Goal: Task Accomplishment & Management: Use online tool/utility

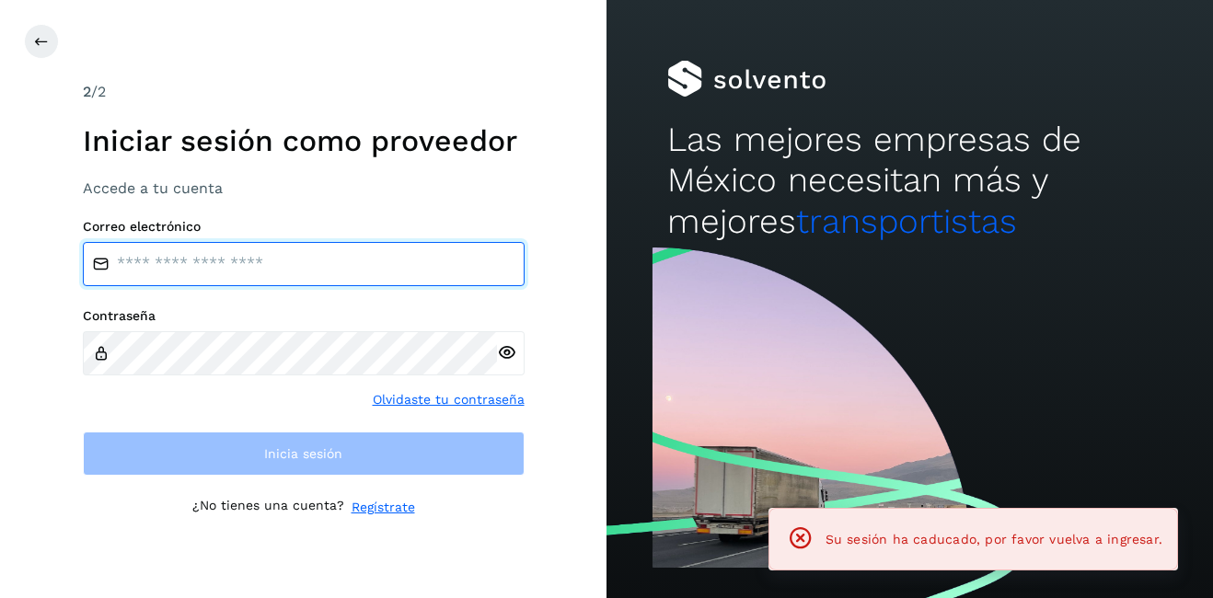
type input "**********"
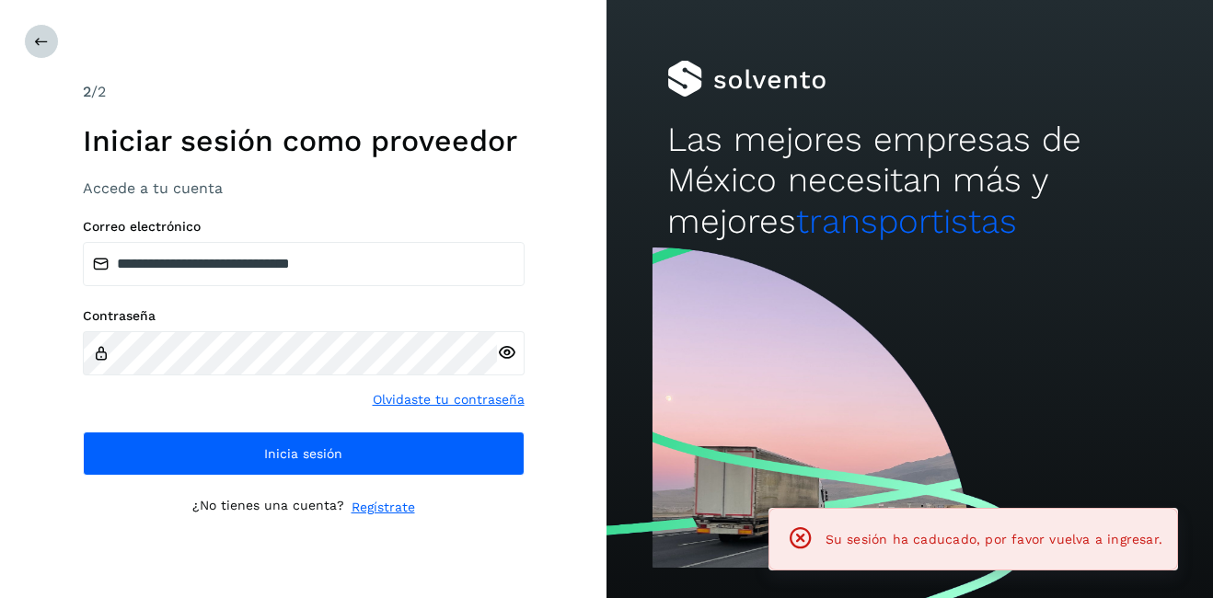
click at [27, 30] on div at bounding box center [630, 41] width 1213 height 35
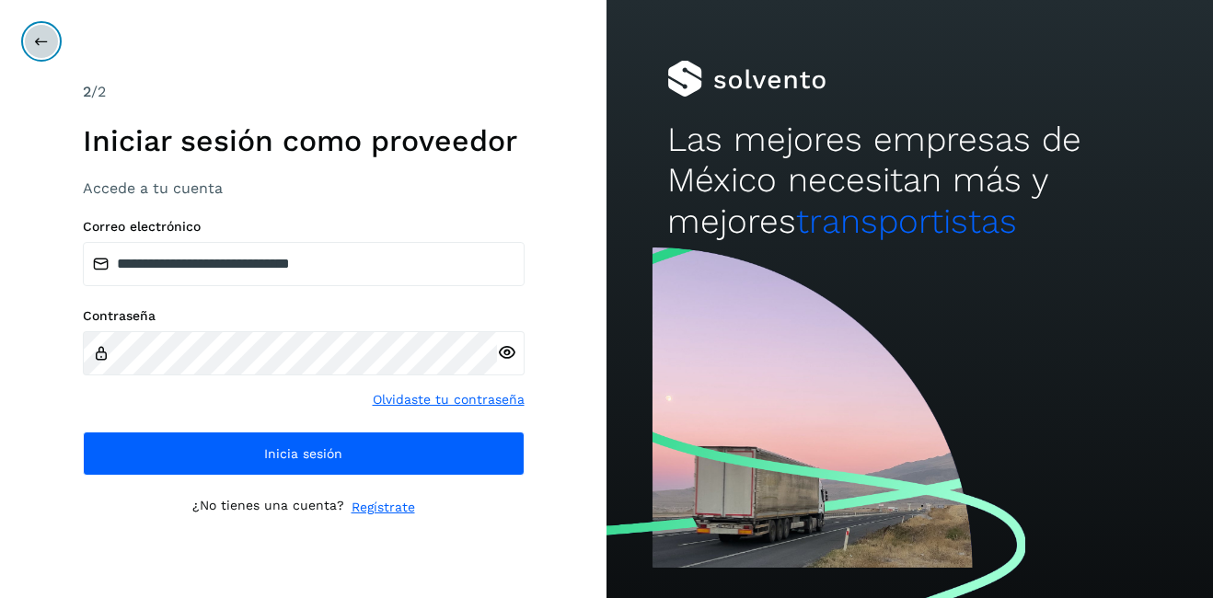
click at [41, 35] on icon at bounding box center [41, 41] width 15 height 15
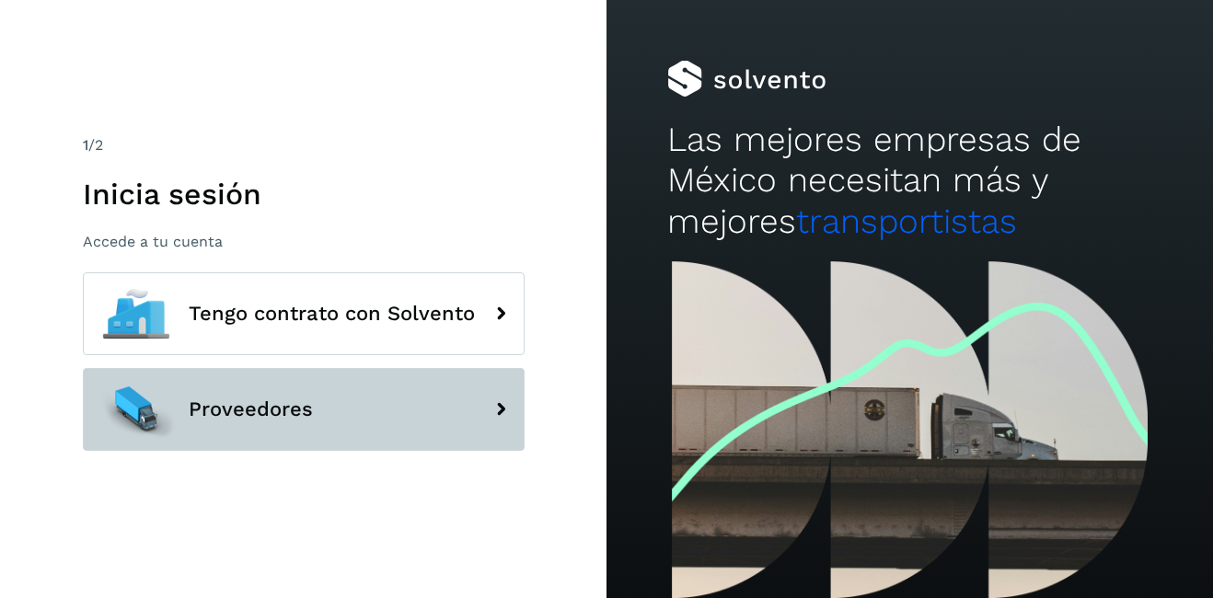
click at [342, 397] on button "Proveedores" at bounding box center [304, 409] width 442 height 83
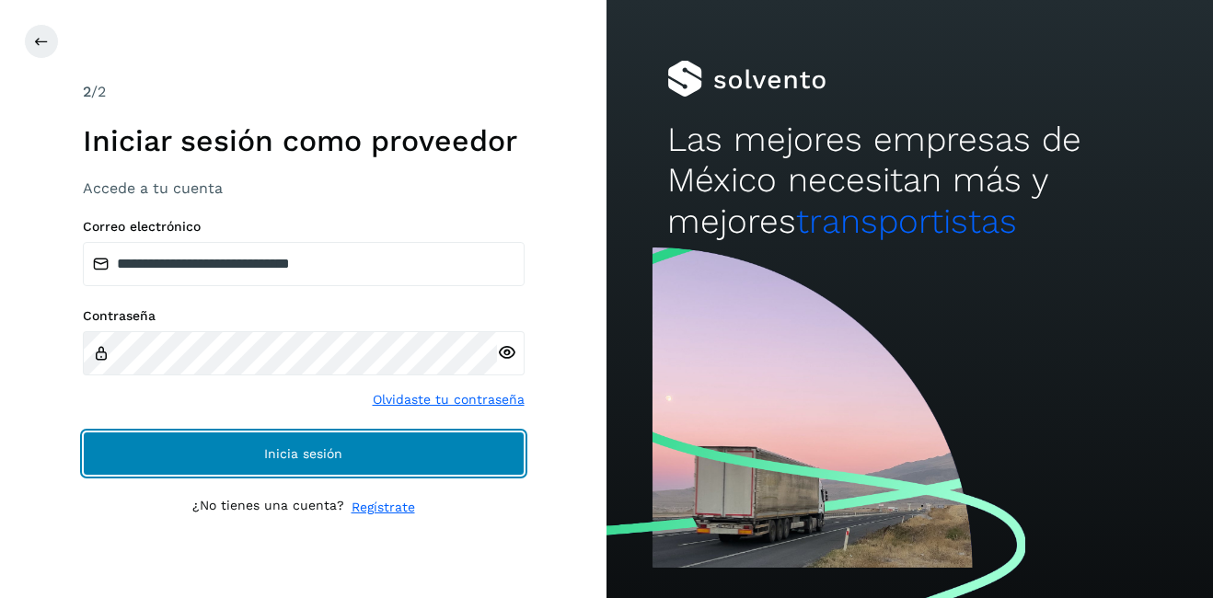
click at [211, 444] on button "Inicia sesión" at bounding box center [304, 454] width 442 height 44
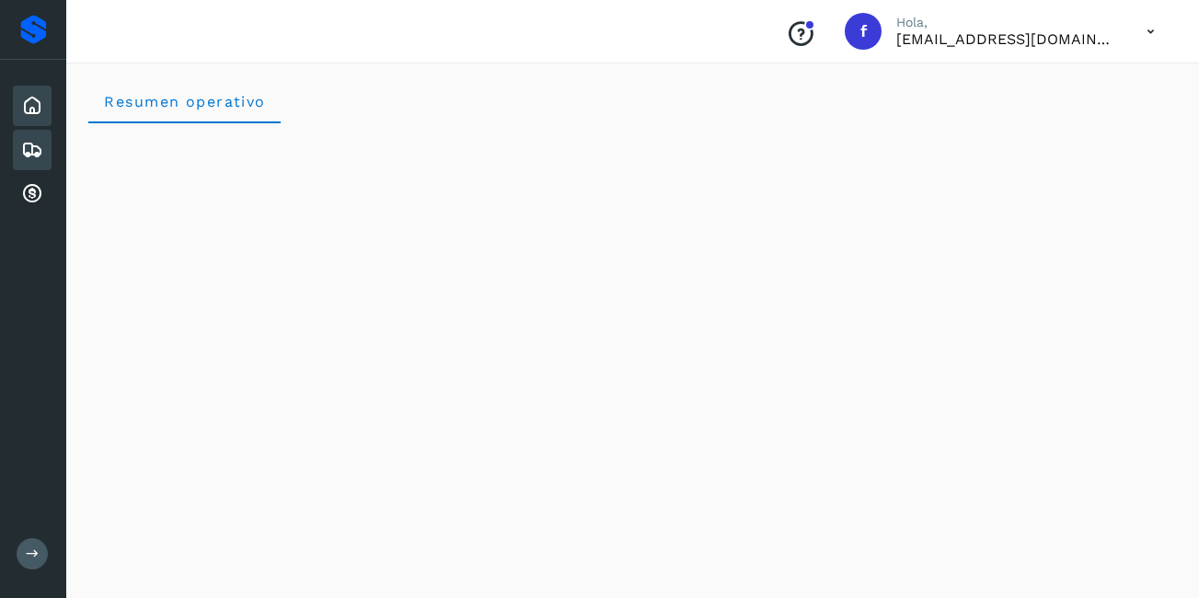
click at [40, 154] on icon at bounding box center [32, 150] width 22 height 22
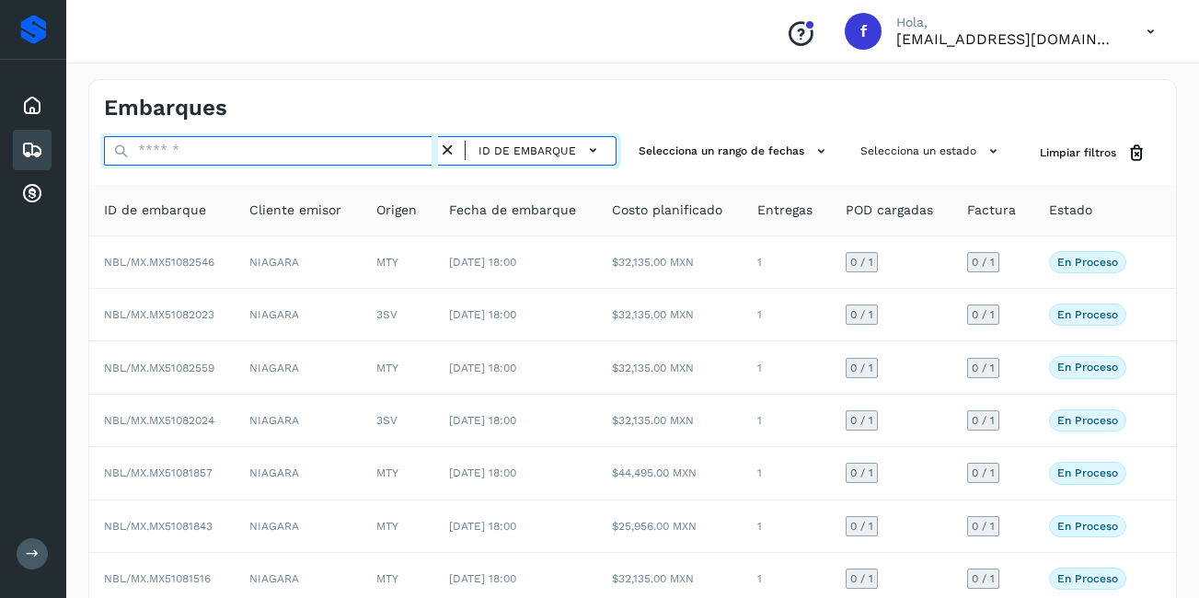
click at [225, 159] on input "text" at bounding box center [271, 150] width 334 height 29
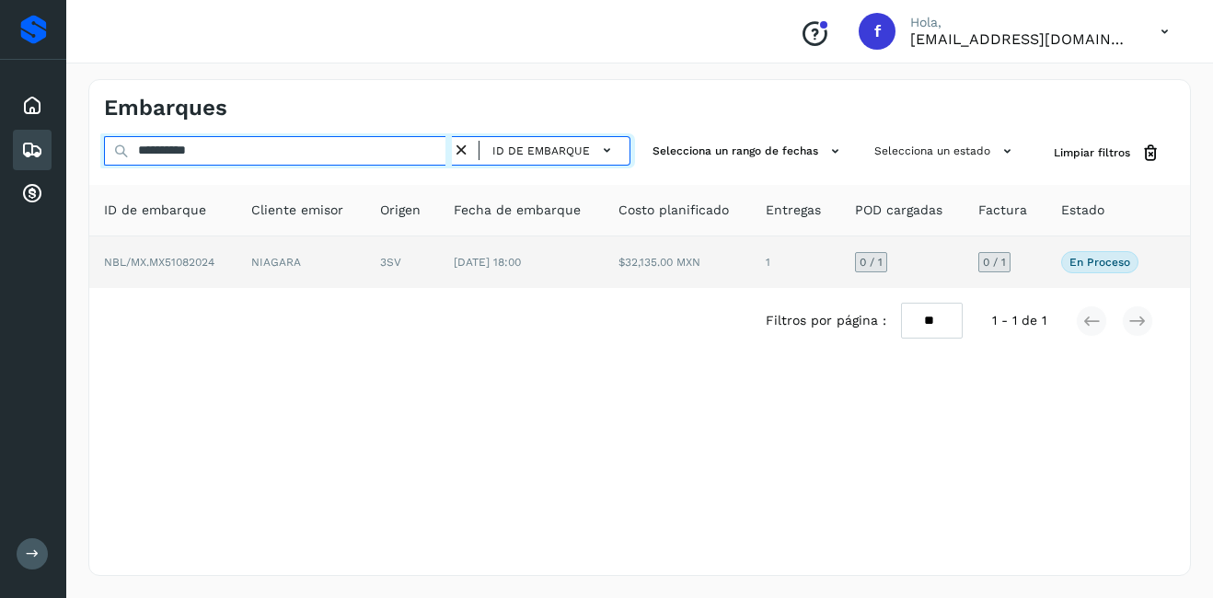
type input "**********"
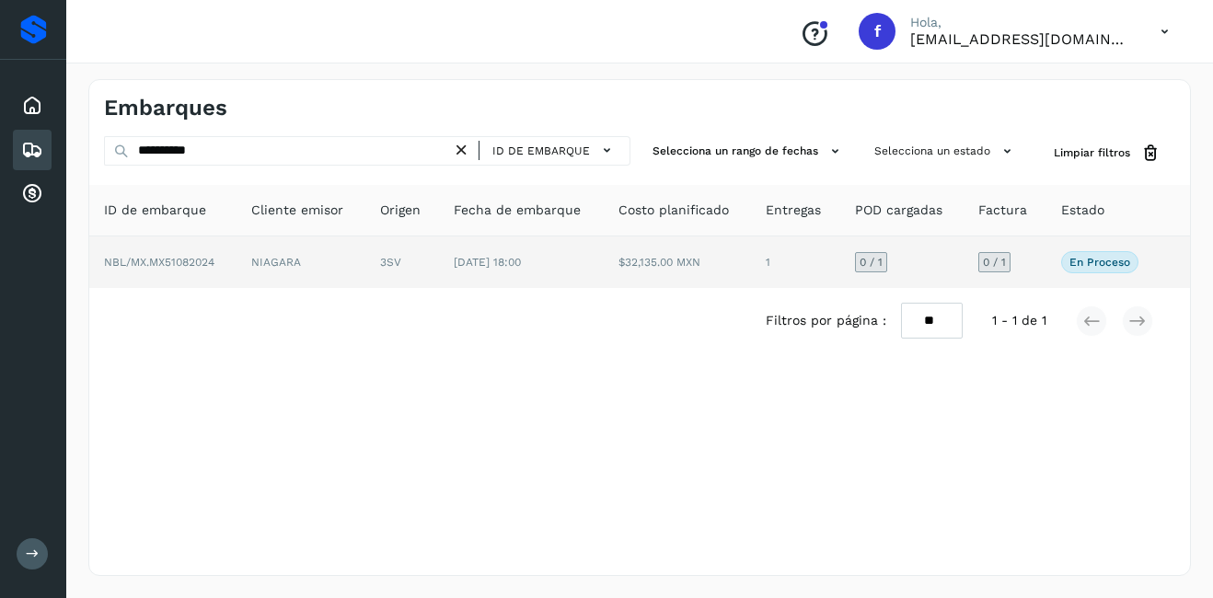
click at [366, 265] on td "3SV" at bounding box center [402, 263] width 74 height 52
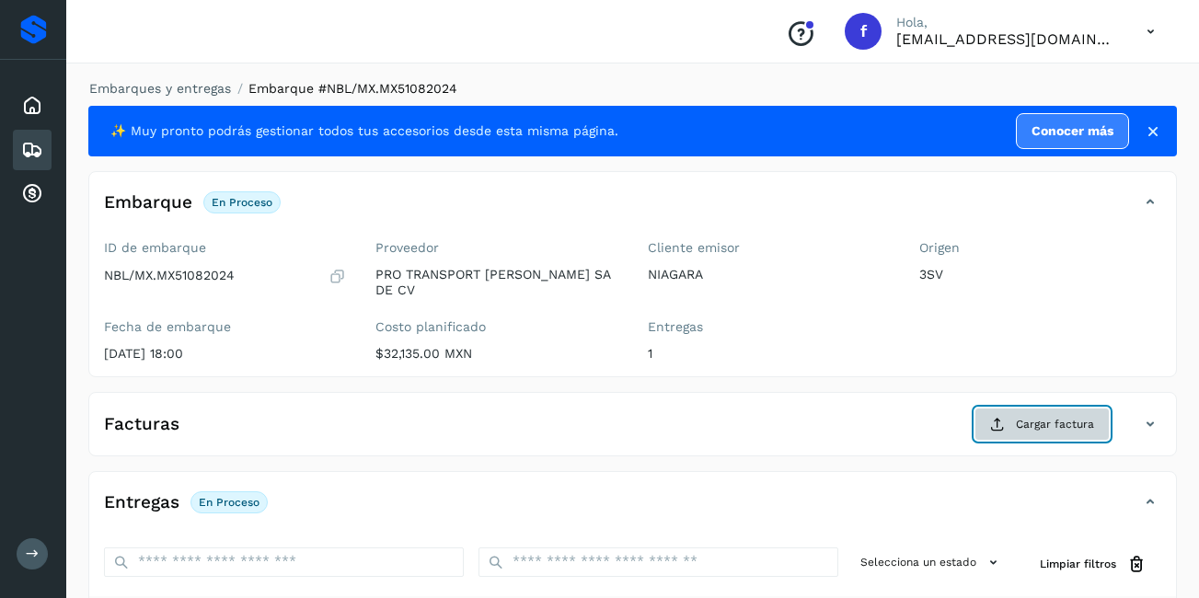
click at [1037, 408] on button "Cargar factura" at bounding box center [1042, 424] width 135 height 33
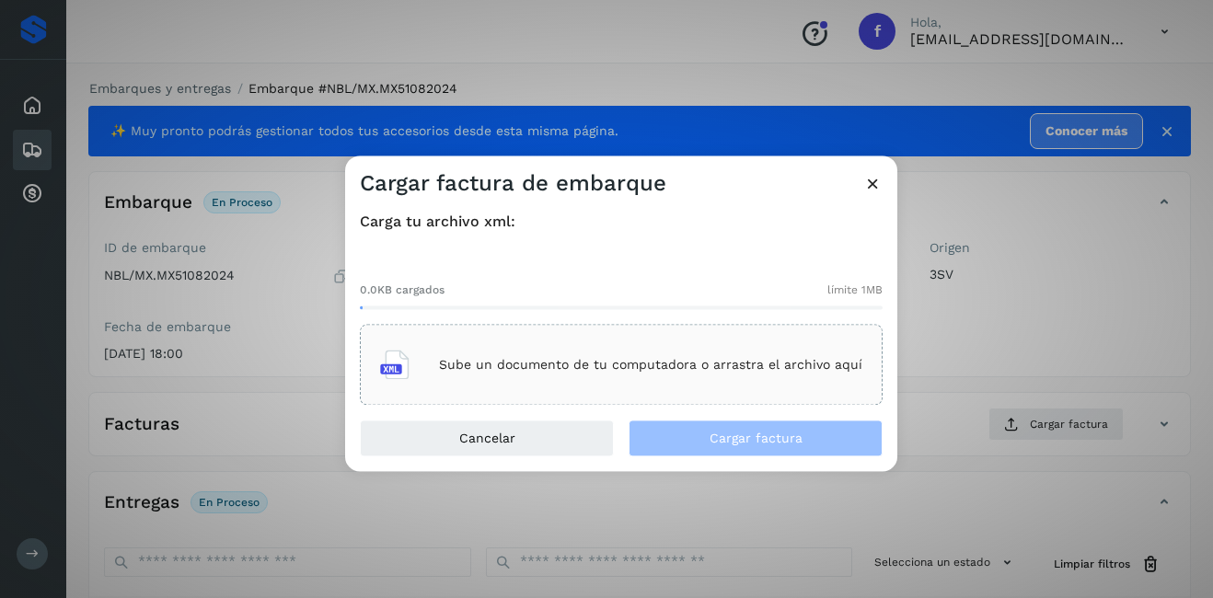
click at [480, 365] on p "Sube un documento de tu computadora o arrastra el archivo aquí" at bounding box center [650, 365] width 423 height 16
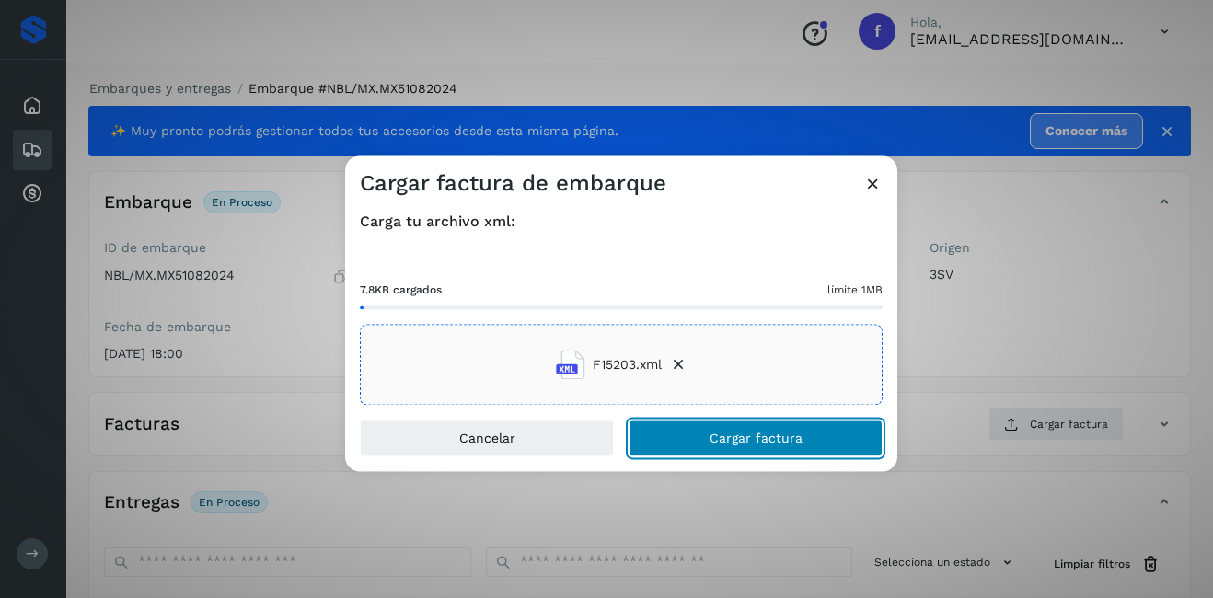
click at [757, 440] on span "Cargar factura" at bounding box center [756, 439] width 93 height 13
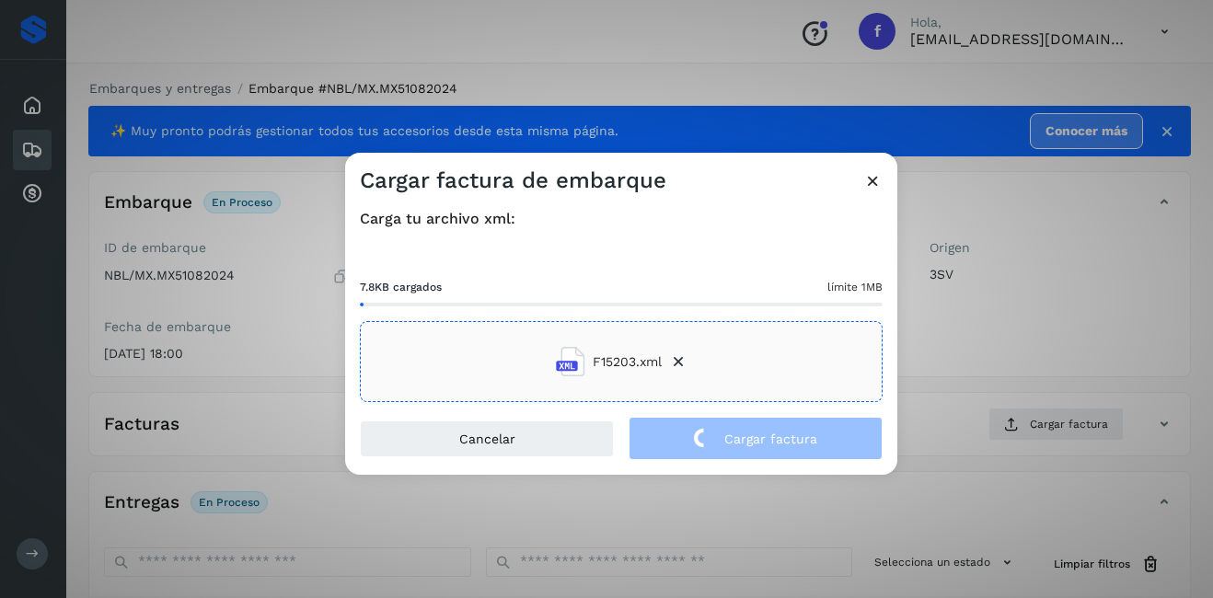
click at [942, 367] on div "Cargar factura de embarque Carga tu archivo xml: 7.8KB cargados límite 1MB F152…" at bounding box center [606, 299] width 1213 height 598
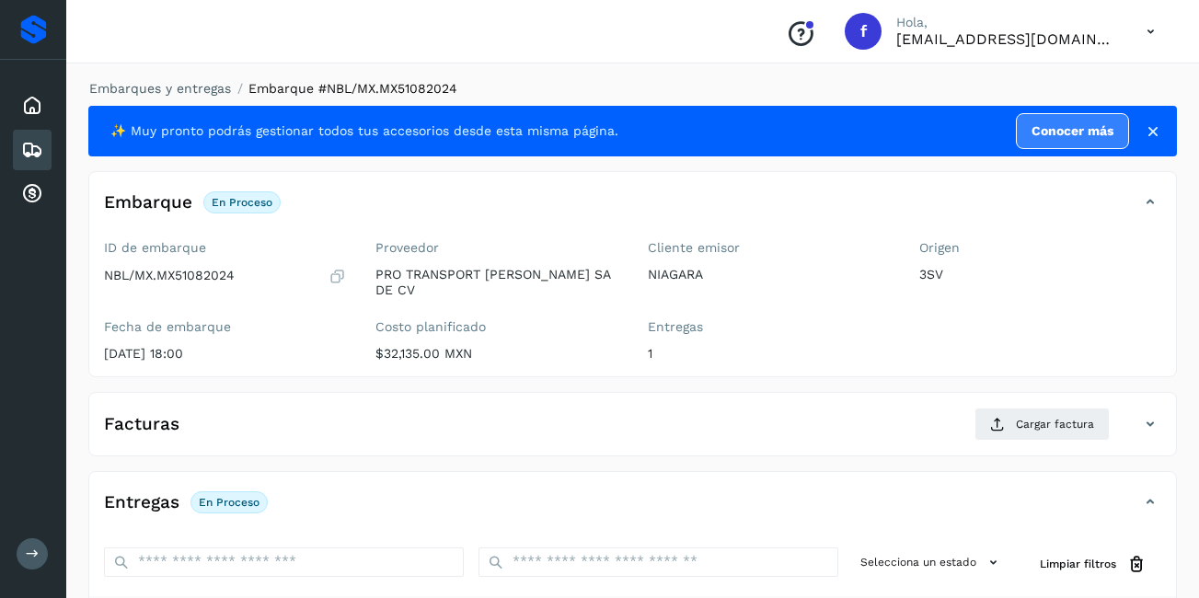
scroll to position [278, 0]
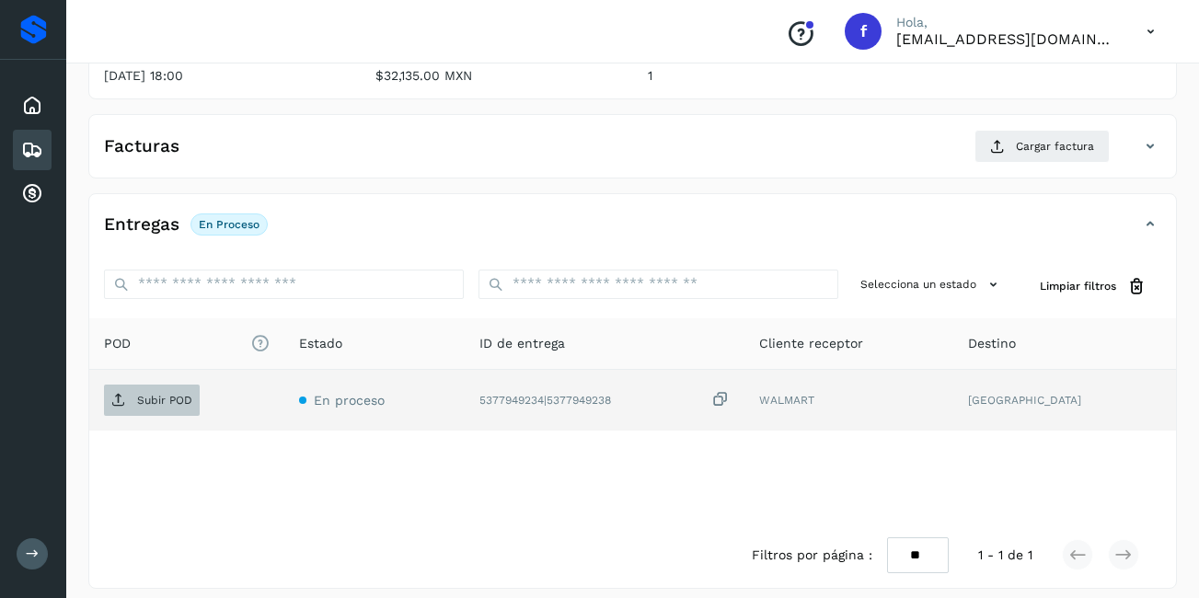
click at [161, 386] on span "Subir POD" at bounding box center [152, 400] width 96 height 29
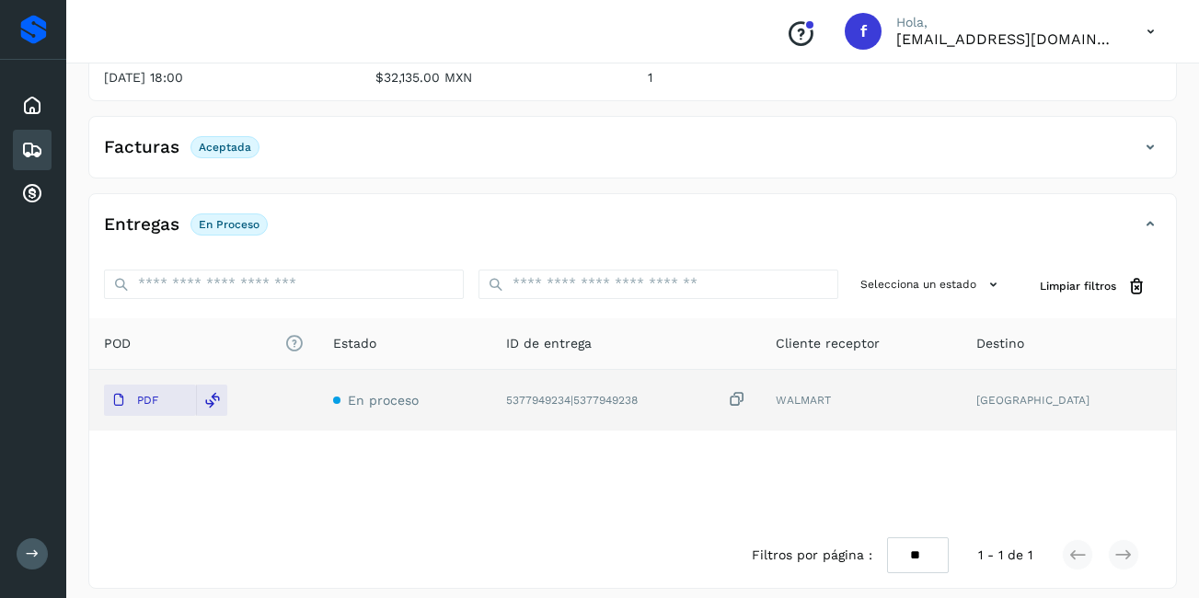
scroll to position [0, 0]
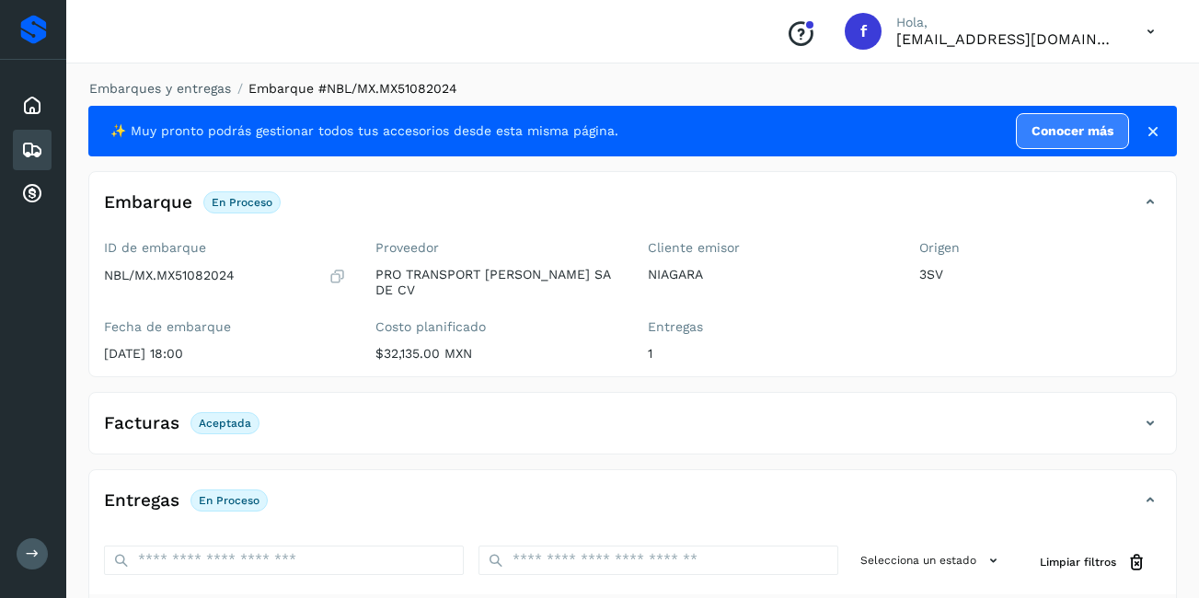
click at [20, 150] on div "Embarques" at bounding box center [32, 150] width 39 height 40
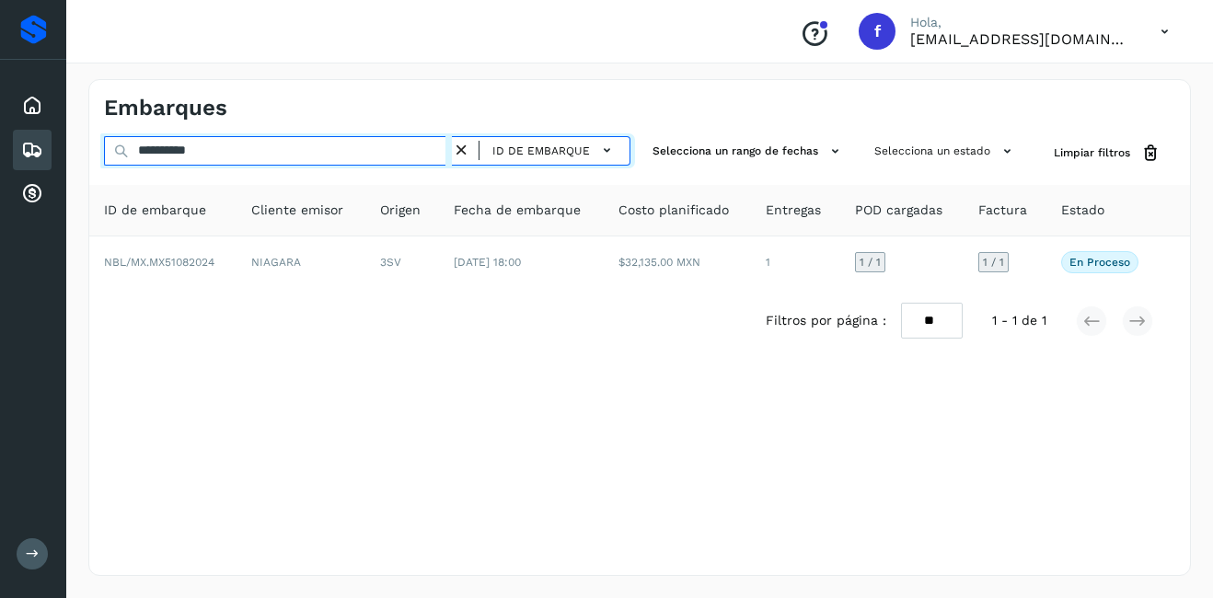
drag, startPoint x: 234, startPoint y: 154, endPoint x: 163, endPoint y: 170, distance: 72.8
click at [162, 169] on div "**********" at bounding box center [367, 153] width 526 height 34
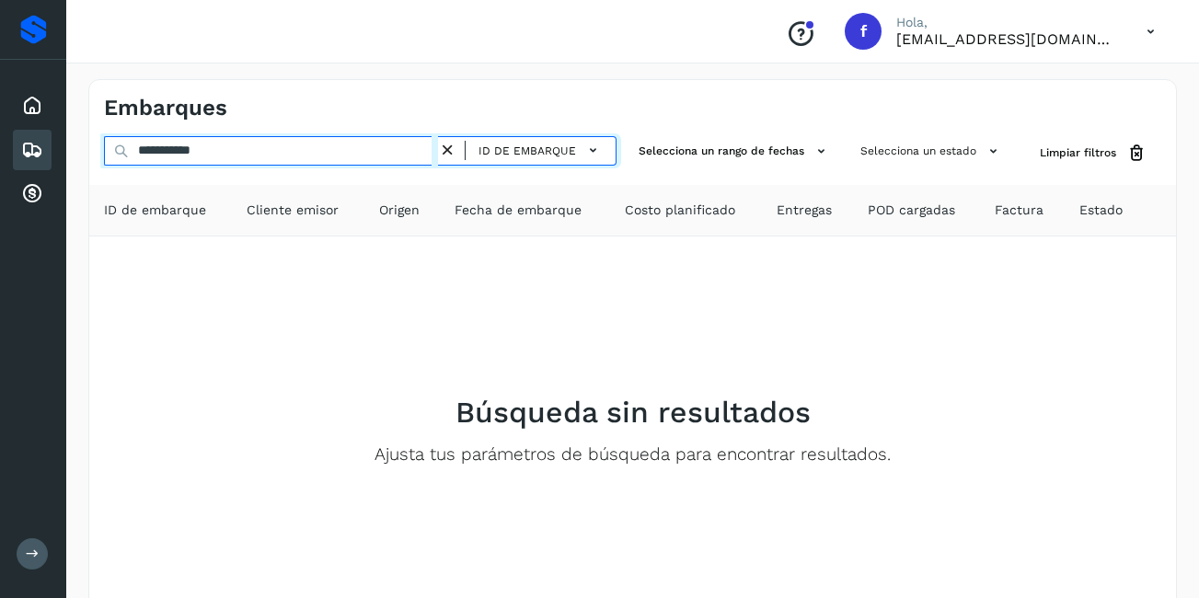
drag, startPoint x: 237, startPoint y: 145, endPoint x: 157, endPoint y: 162, distance: 81.8
click at [157, 162] on input "**********" at bounding box center [271, 150] width 334 height 29
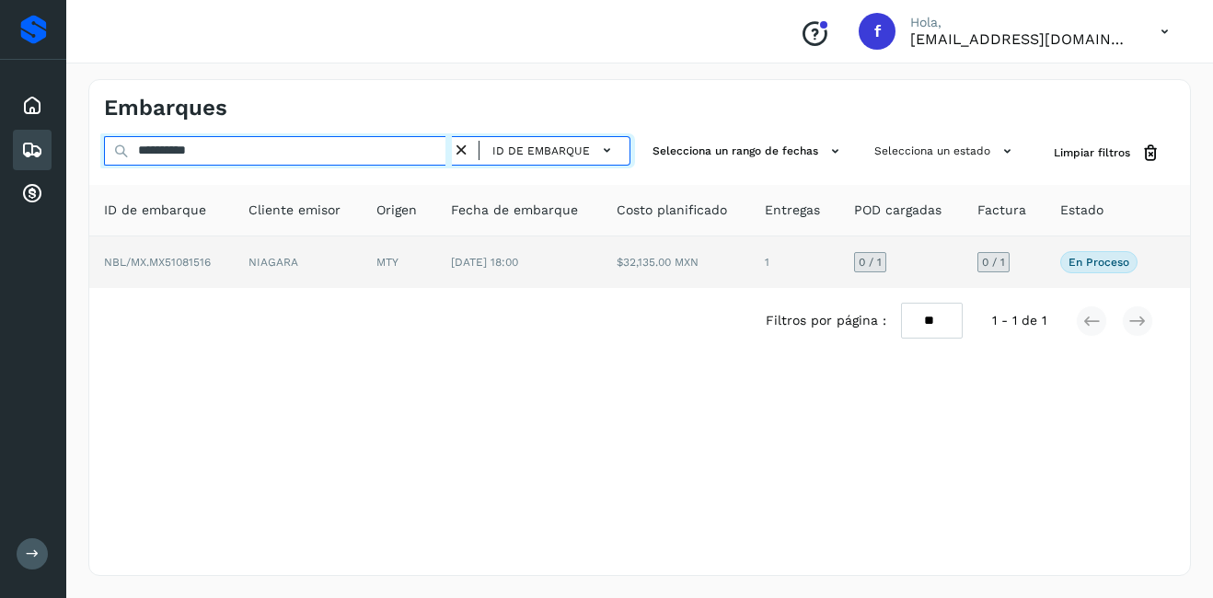
type input "**********"
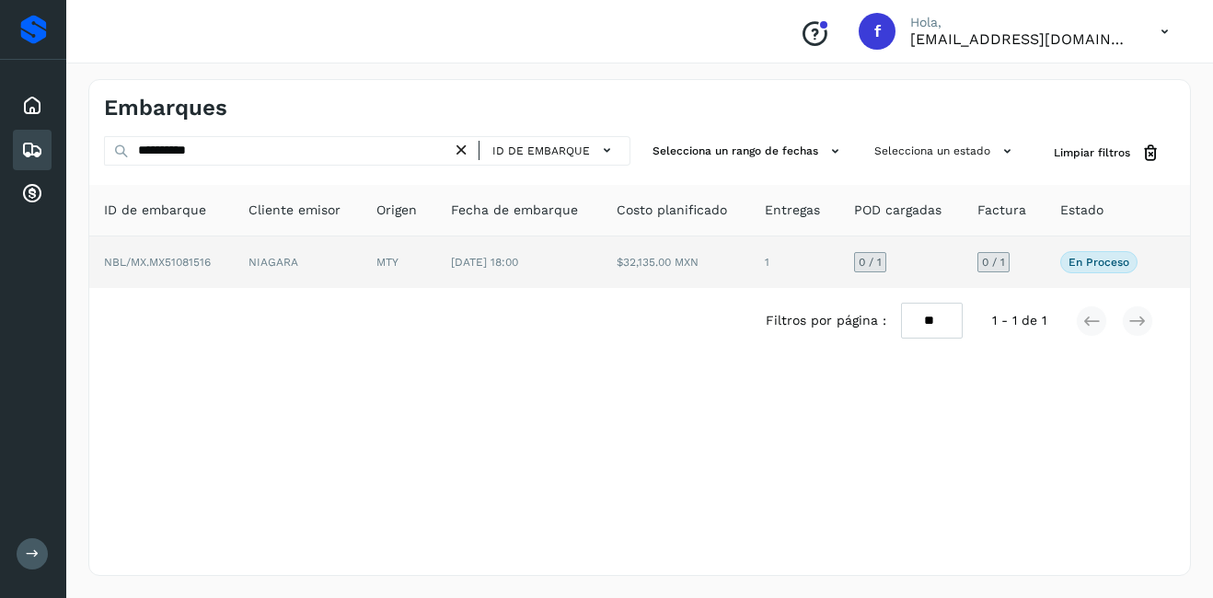
click at [447, 265] on td "[DATE] 18:00" at bounding box center [519, 263] width 166 height 52
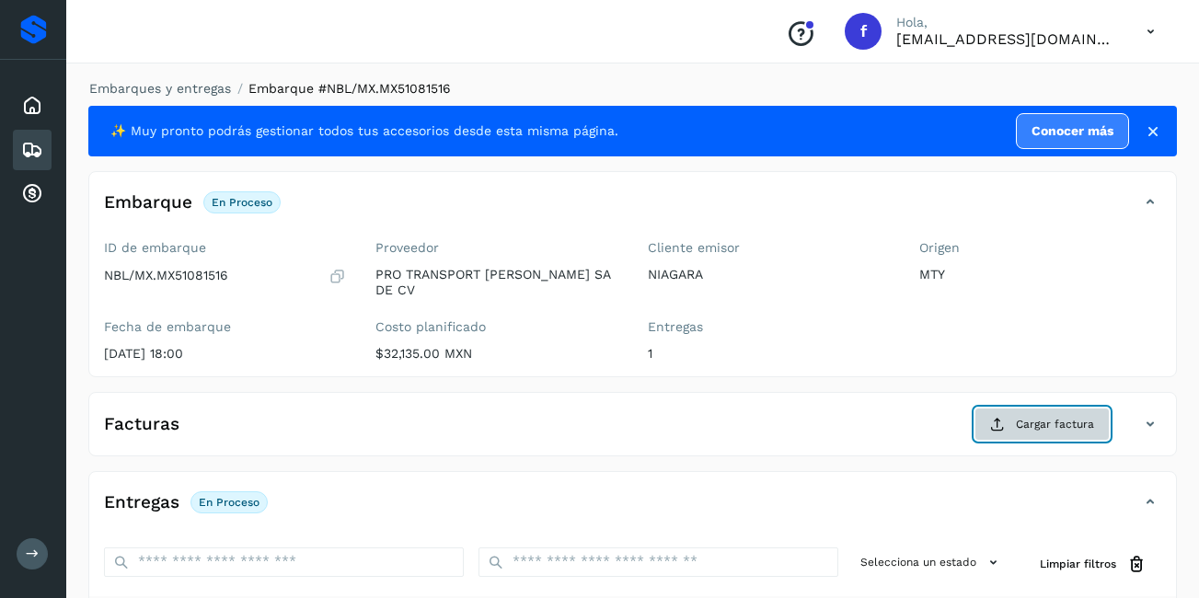
click at [1012, 410] on button "Cargar factura" at bounding box center [1042, 424] width 135 height 33
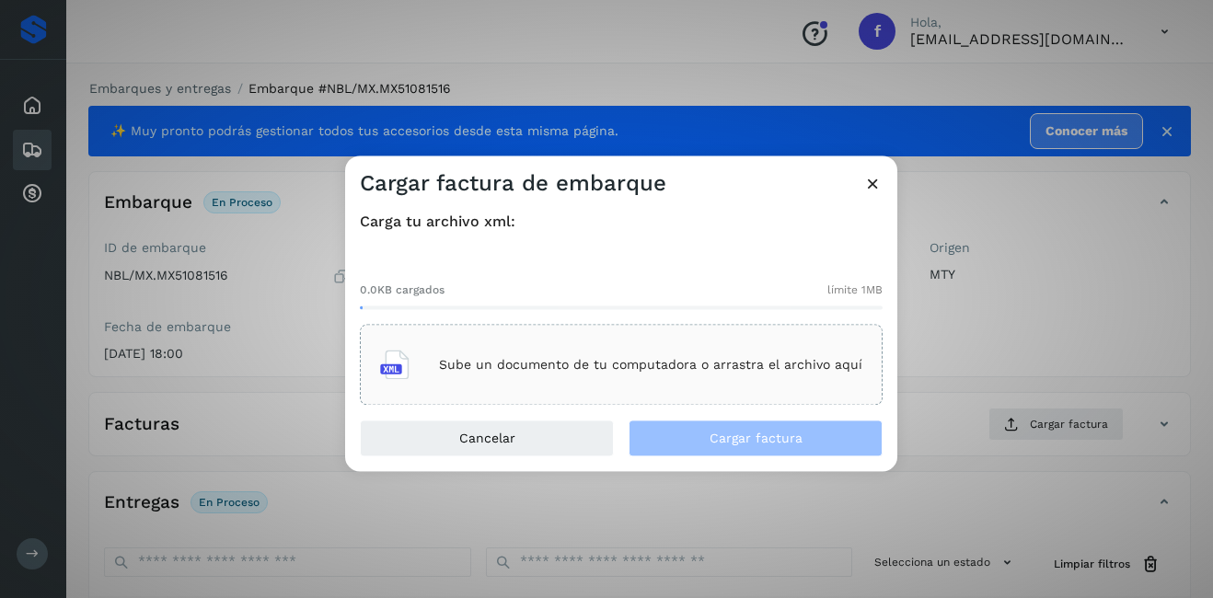
click at [561, 354] on div "Sube un documento de tu computadora o arrastra el archivo aquí" at bounding box center [621, 365] width 482 height 50
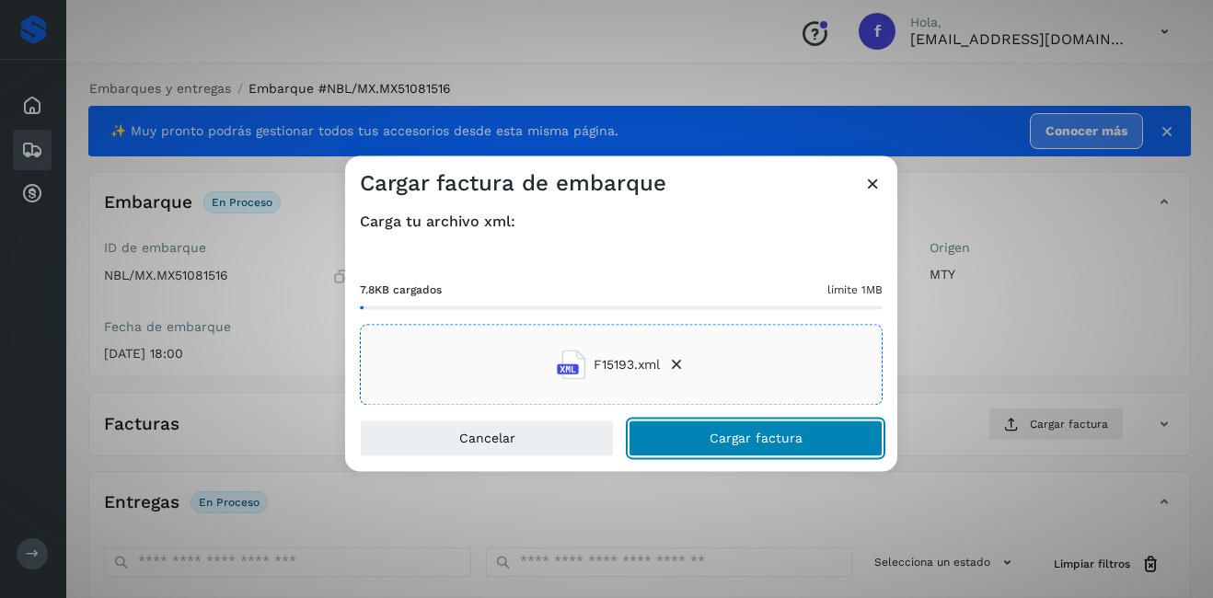
click at [725, 437] on span "Cargar factura" at bounding box center [756, 439] width 93 height 13
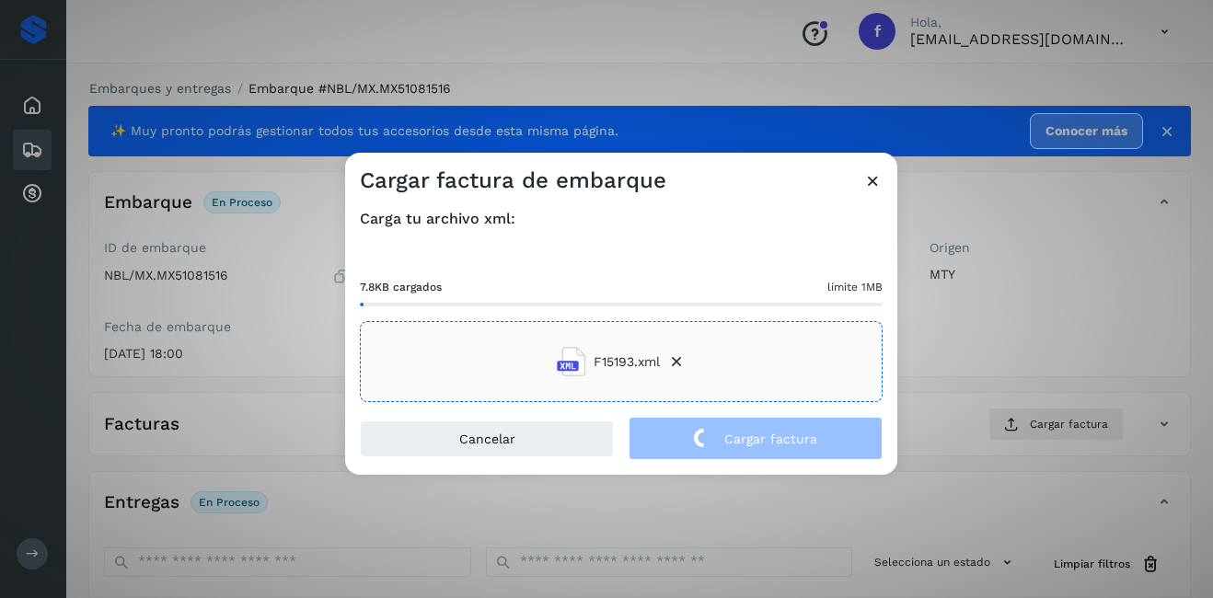
drag, startPoint x: 1012, startPoint y: 489, endPoint x: 586, endPoint y: 489, distance: 426.1
click at [1011, 489] on div "Cargar factura de embarque Carga tu archivo xml: 7.8KB cargados límite 1MB F151…" at bounding box center [606, 299] width 1213 height 598
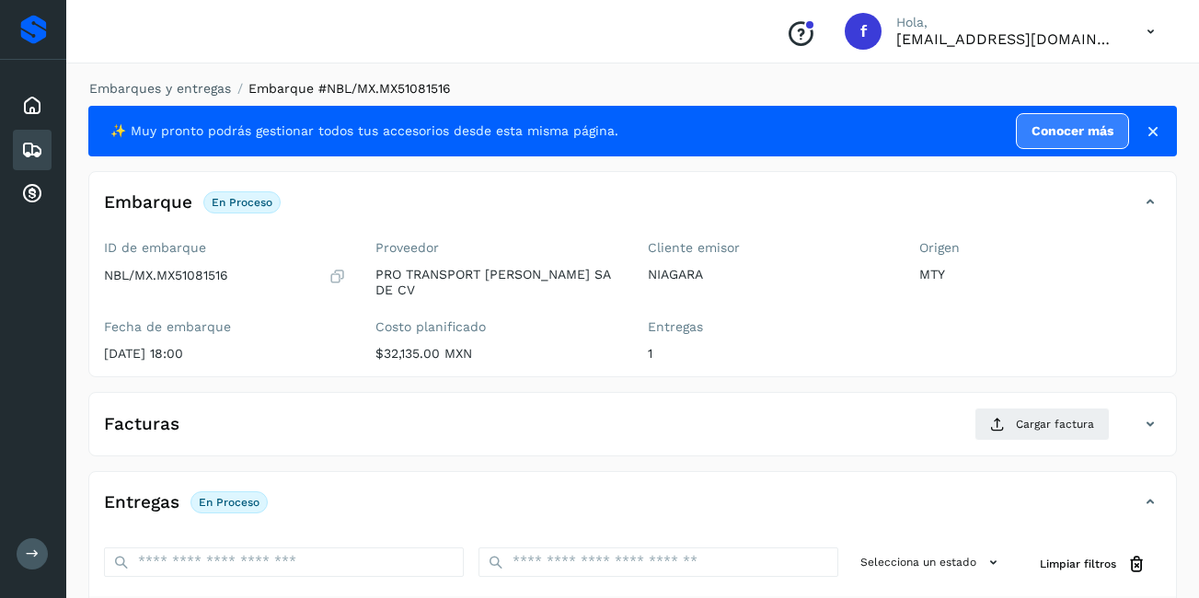
scroll to position [278, 0]
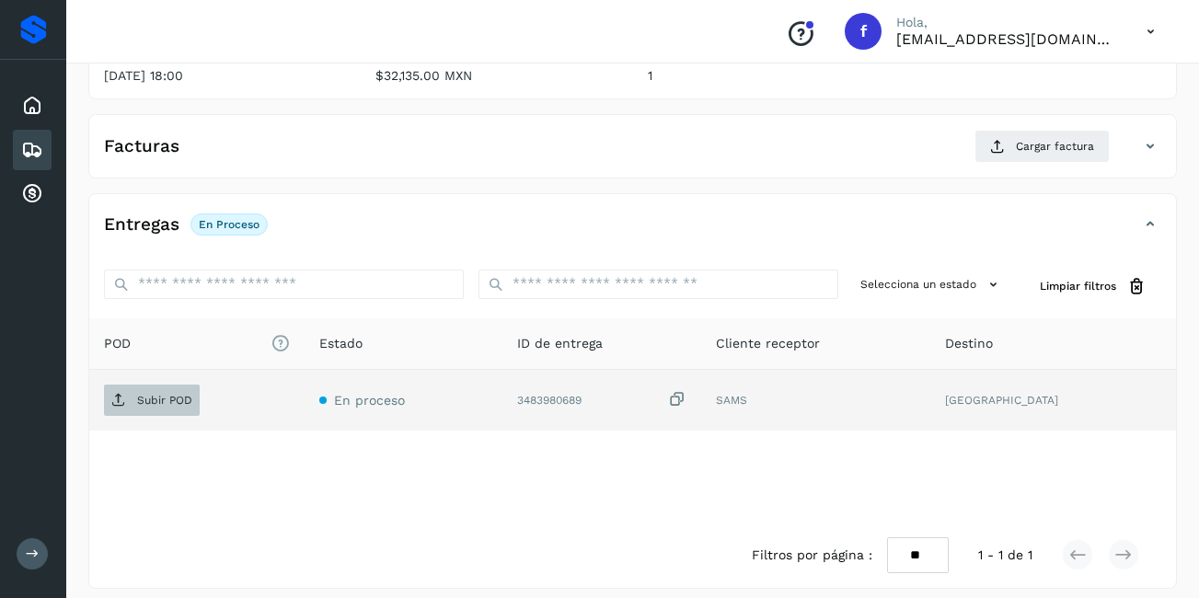
click at [150, 394] on p "Subir POD" at bounding box center [164, 400] width 55 height 13
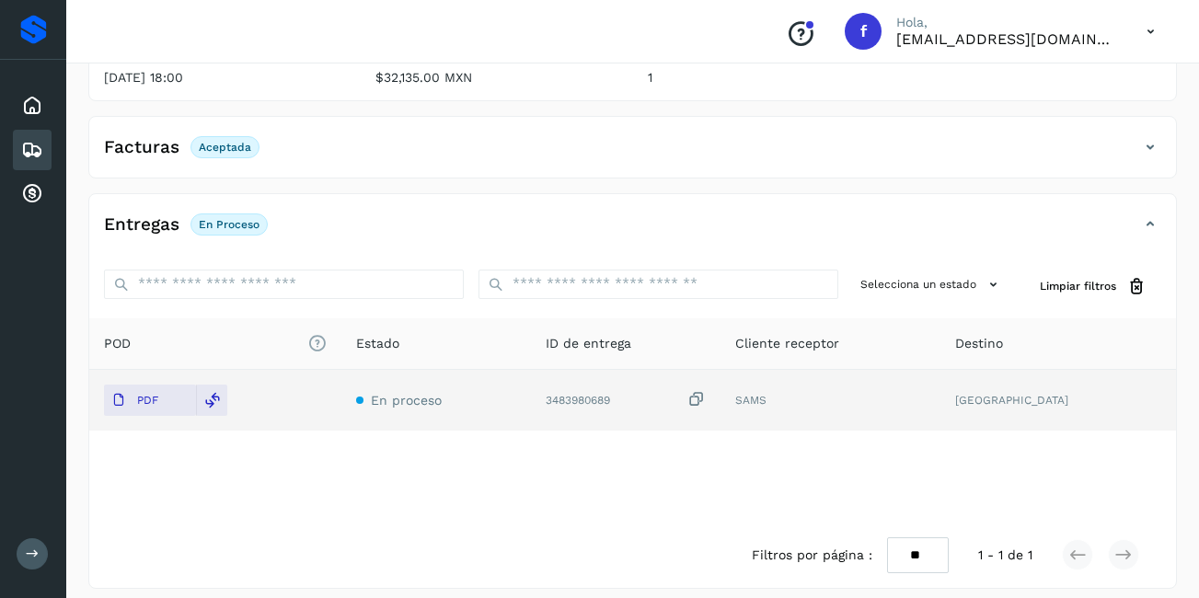
scroll to position [0, 0]
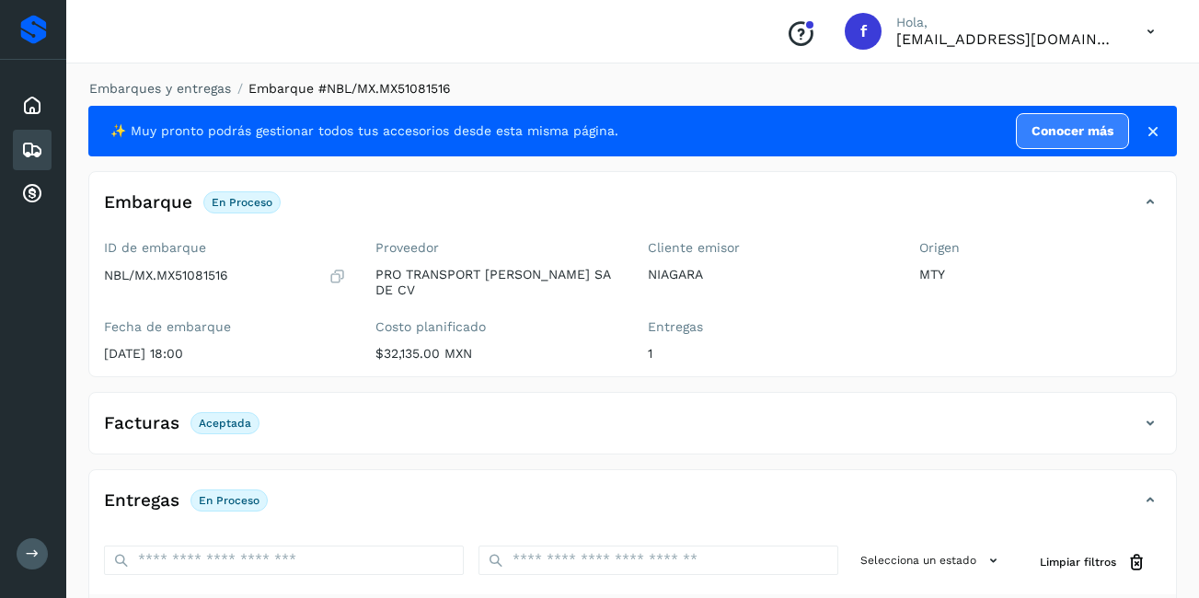
click at [38, 153] on icon at bounding box center [32, 150] width 22 height 22
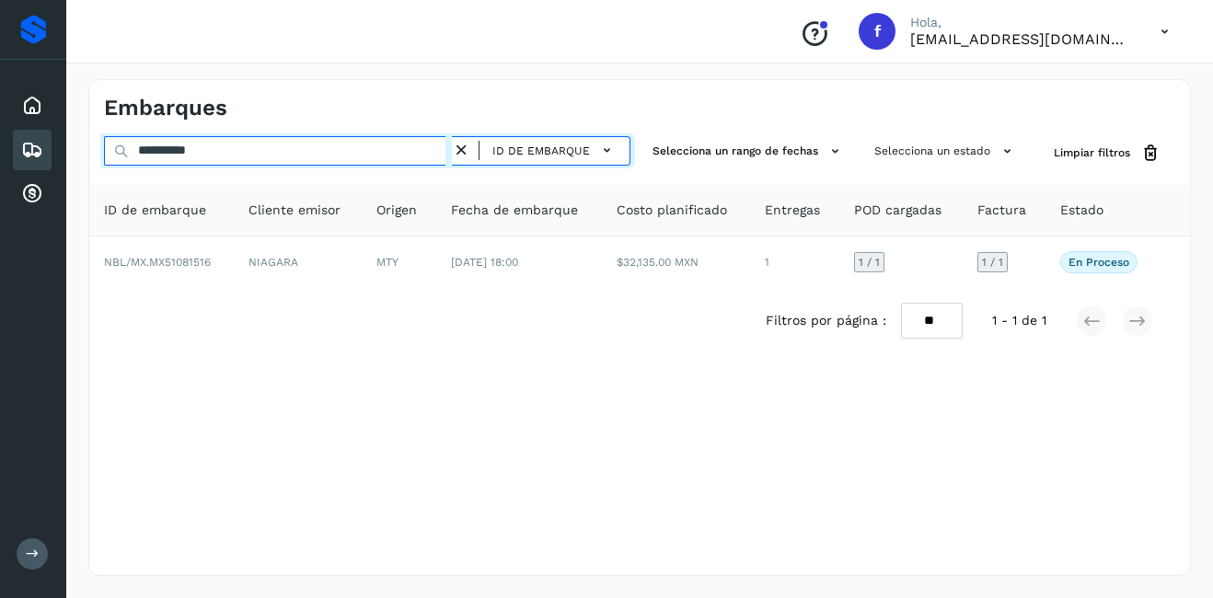
drag, startPoint x: 217, startPoint y: 150, endPoint x: 151, endPoint y: 161, distance: 67.2
click at [153, 163] on input "**********" at bounding box center [278, 150] width 348 height 29
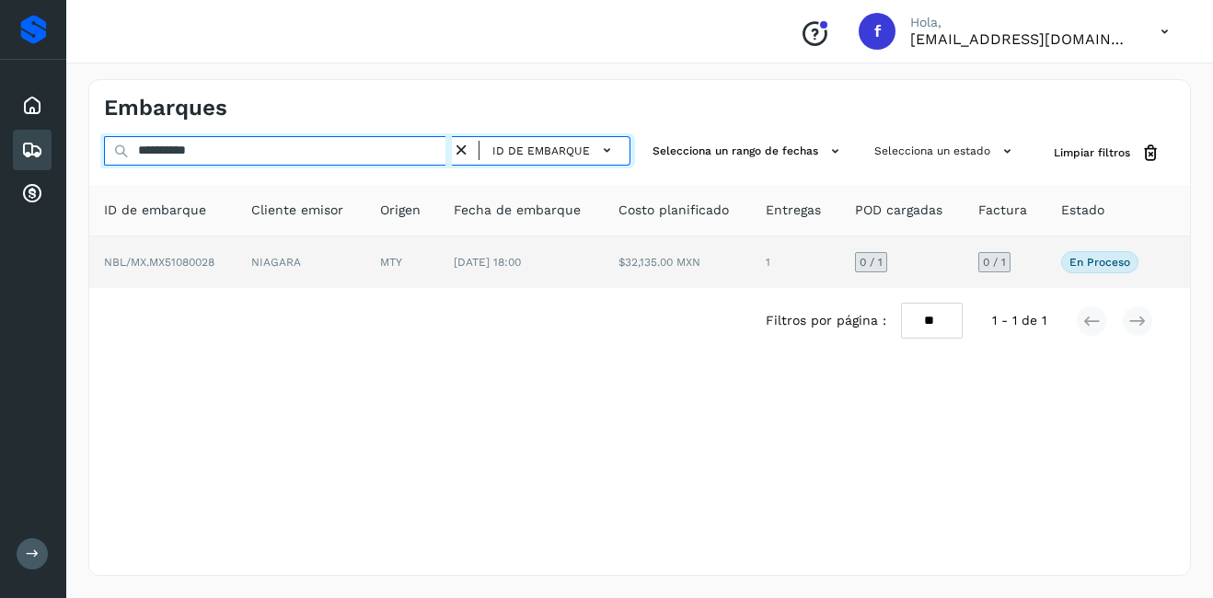
type input "**********"
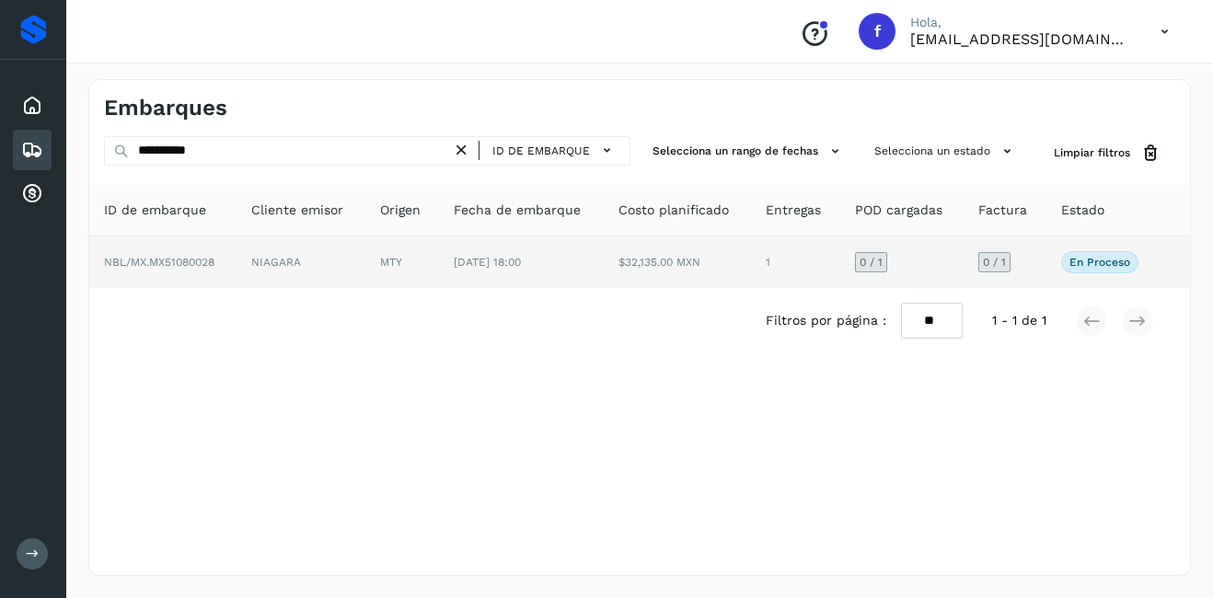
click at [312, 255] on td "NIAGARA" at bounding box center [301, 263] width 128 height 52
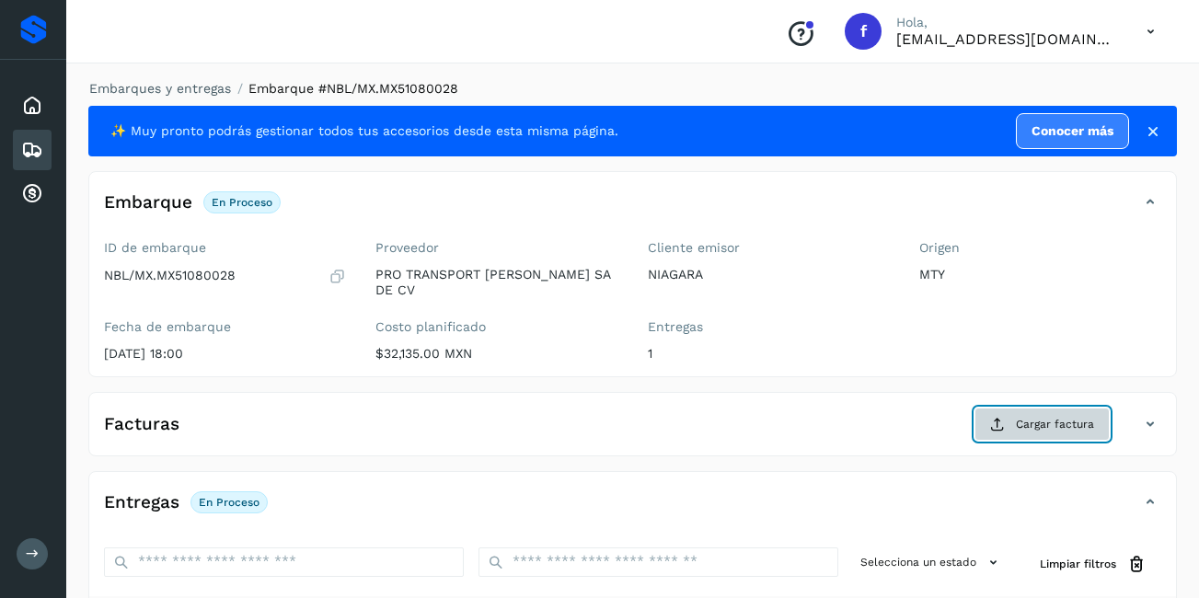
click at [1048, 422] on button "Cargar factura" at bounding box center [1042, 424] width 135 height 33
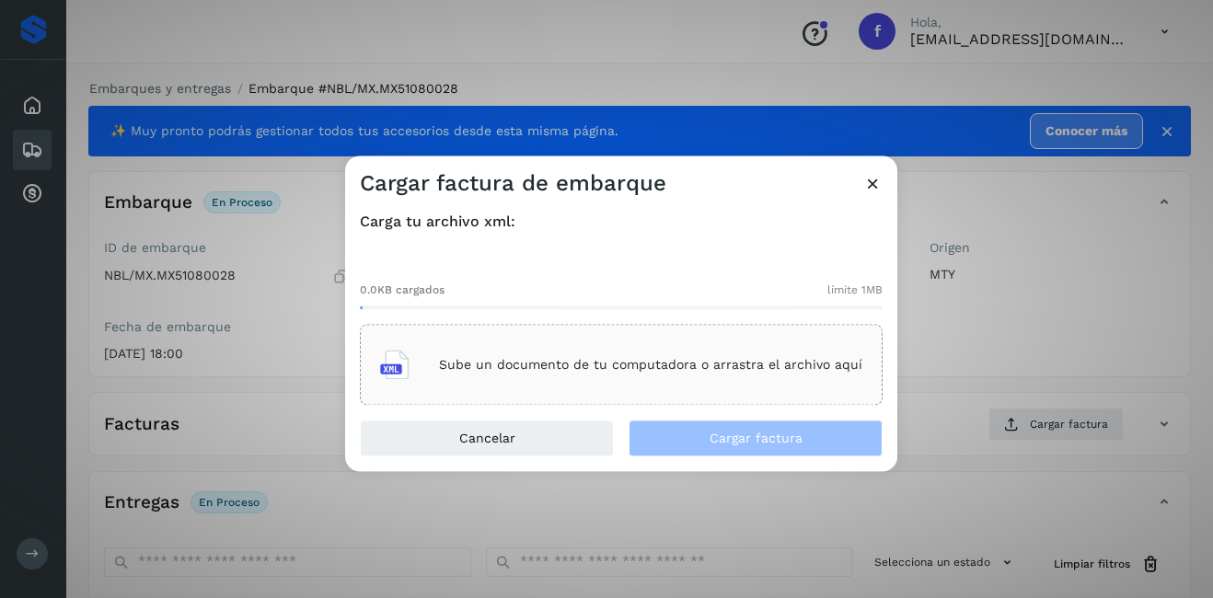
click at [575, 340] on div "Sube un documento de tu computadora o arrastra el archivo aquí" at bounding box center [621, 365] width 482 height 50
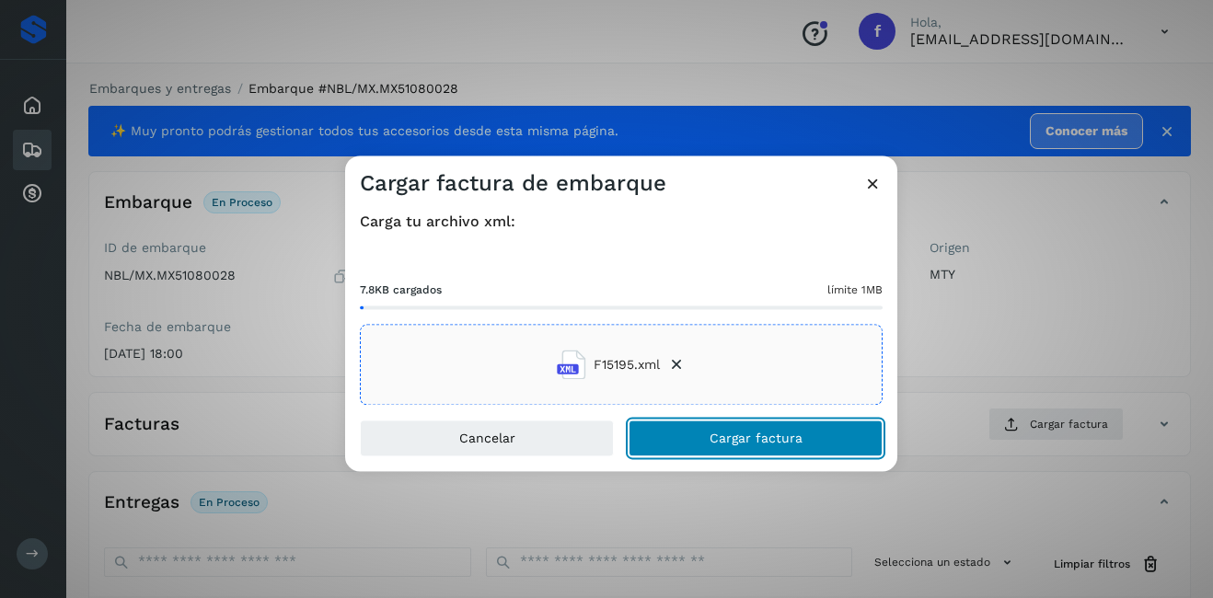
click at [772, 433] on span "Cargar factura" at bounding box center [756, 439] width 93 height 13
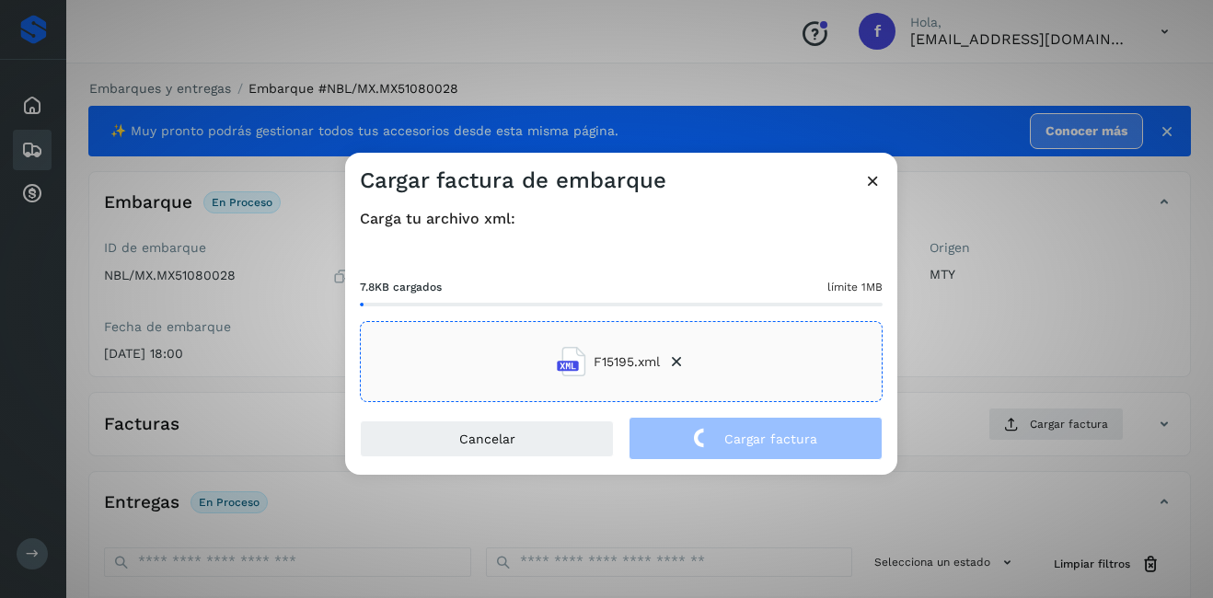
click at [996, 351] on div "Cargar factura de embarque Carga tu archivo xml: 7.8KB cargados límite 1MB F151…" at bounding box center [606, 299] width 1213 height 598
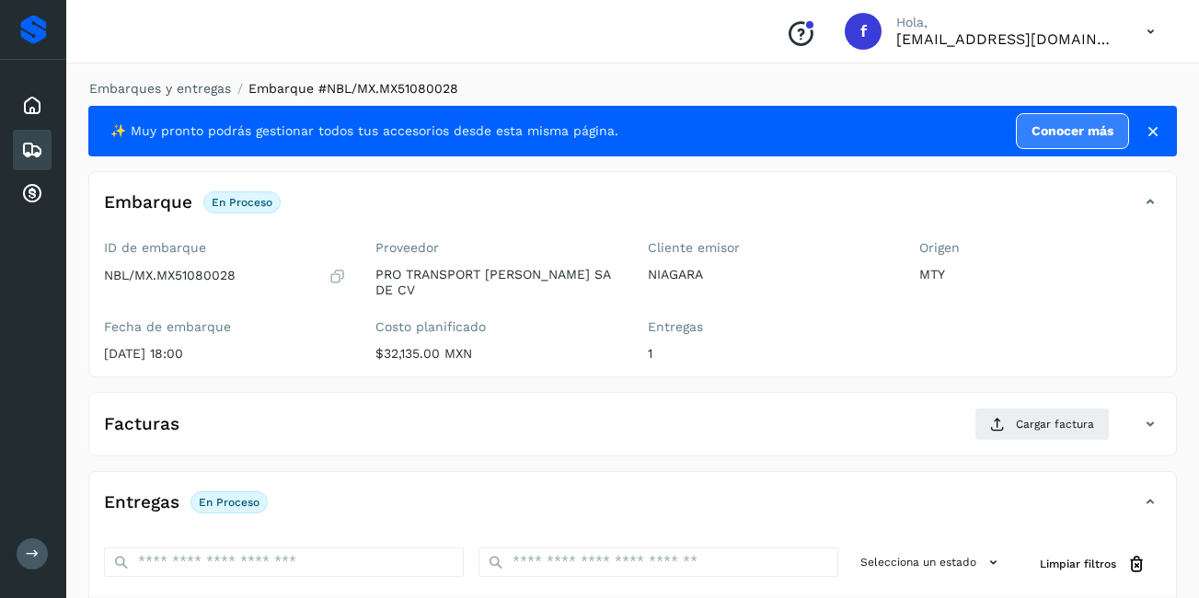
scroll to position [278, 0]
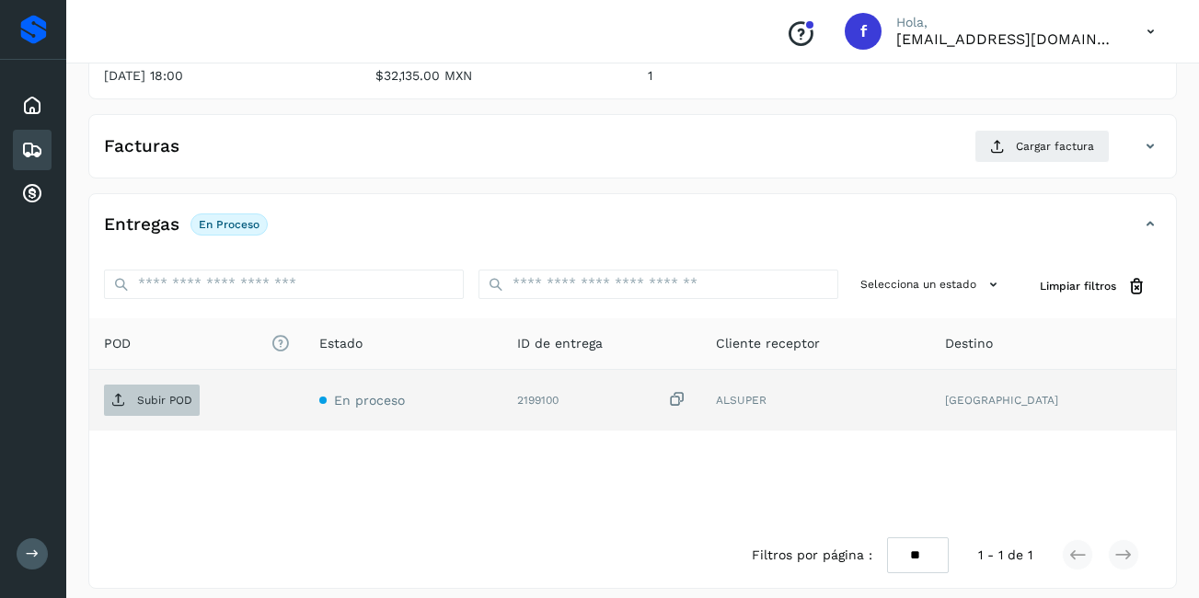
click at [164, 394] on p "Subir POD" at bounding box center [164, 400] width 55 height 13
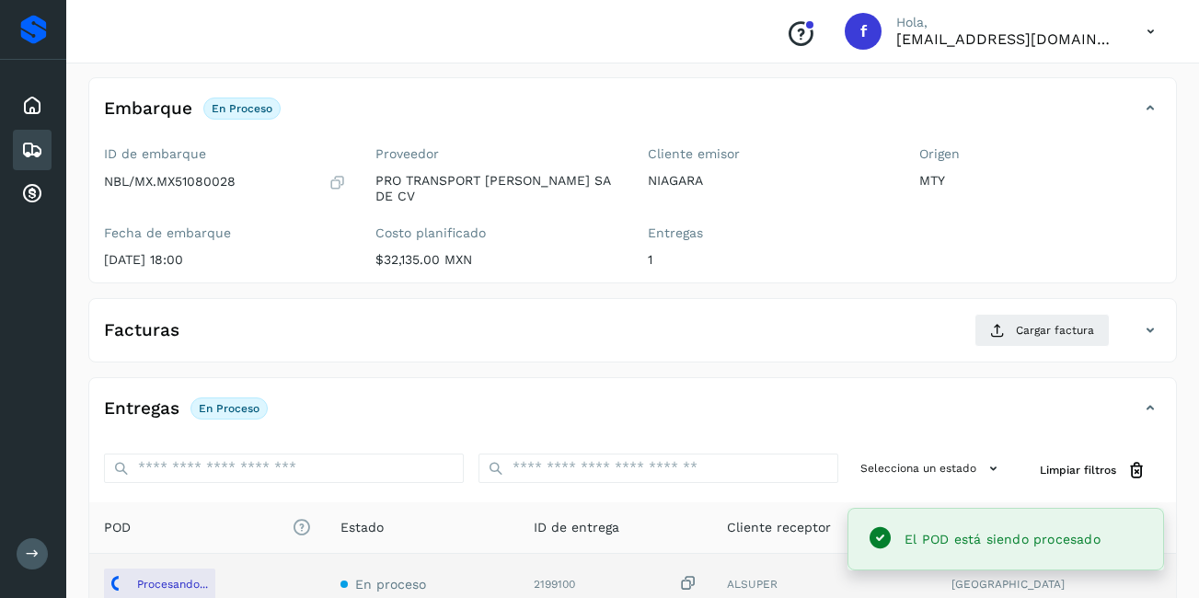
scroll to position [2, 0]
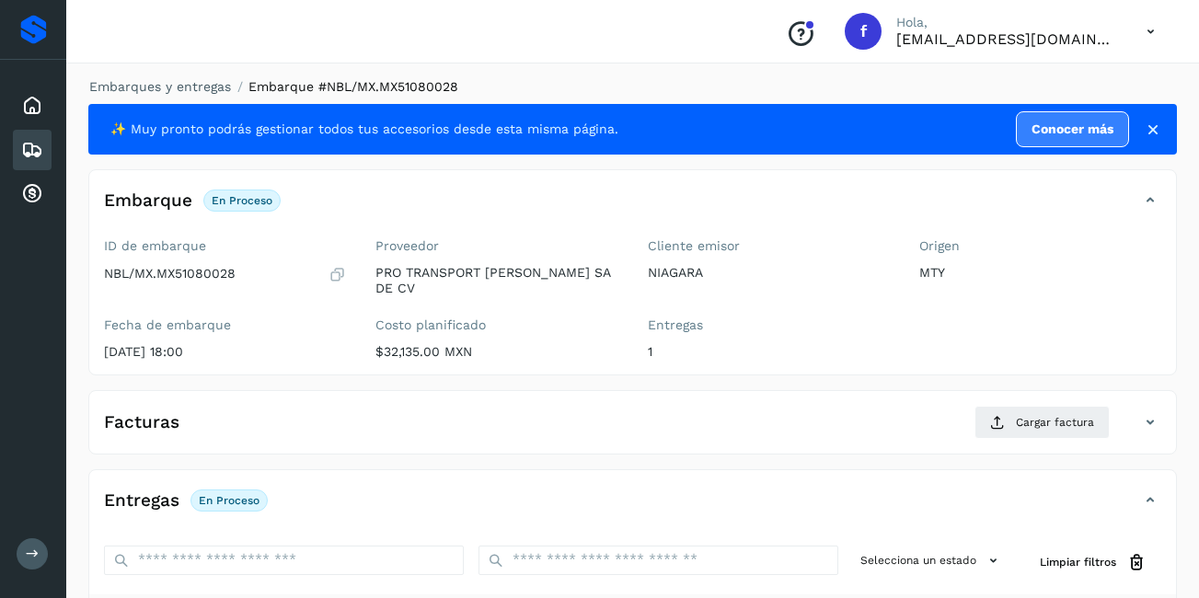
click at [466, 190] on div "Embarque En proceso Verifica el estado de la factura o entregas asociadas a est…" at bounding box center [614, 200] width 1050 height 31
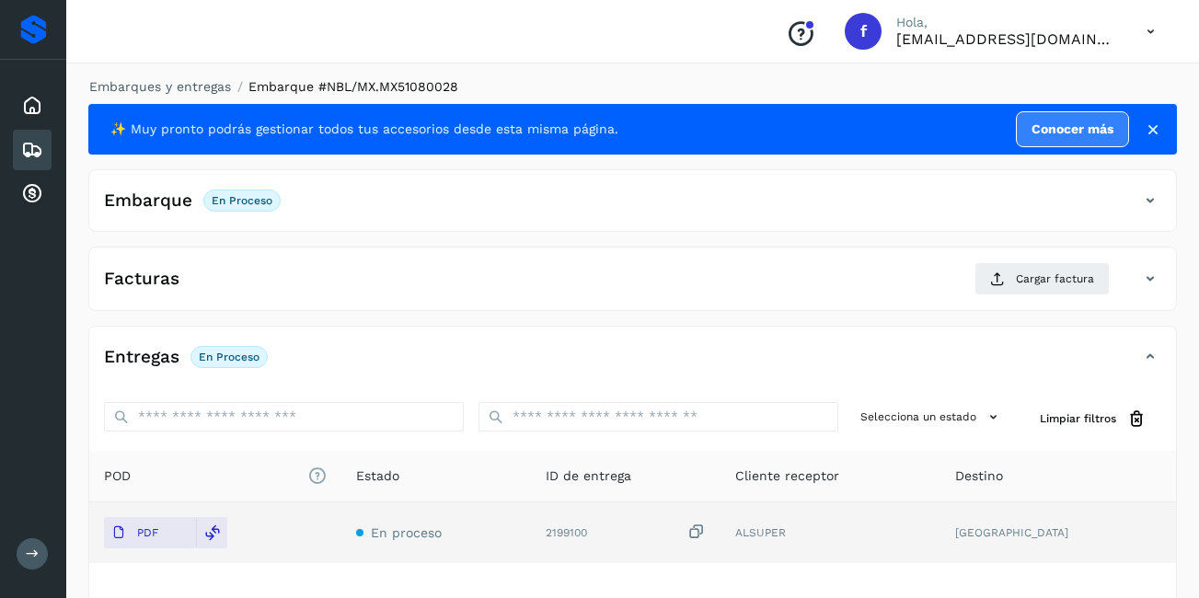
scroll to position [0, 0]
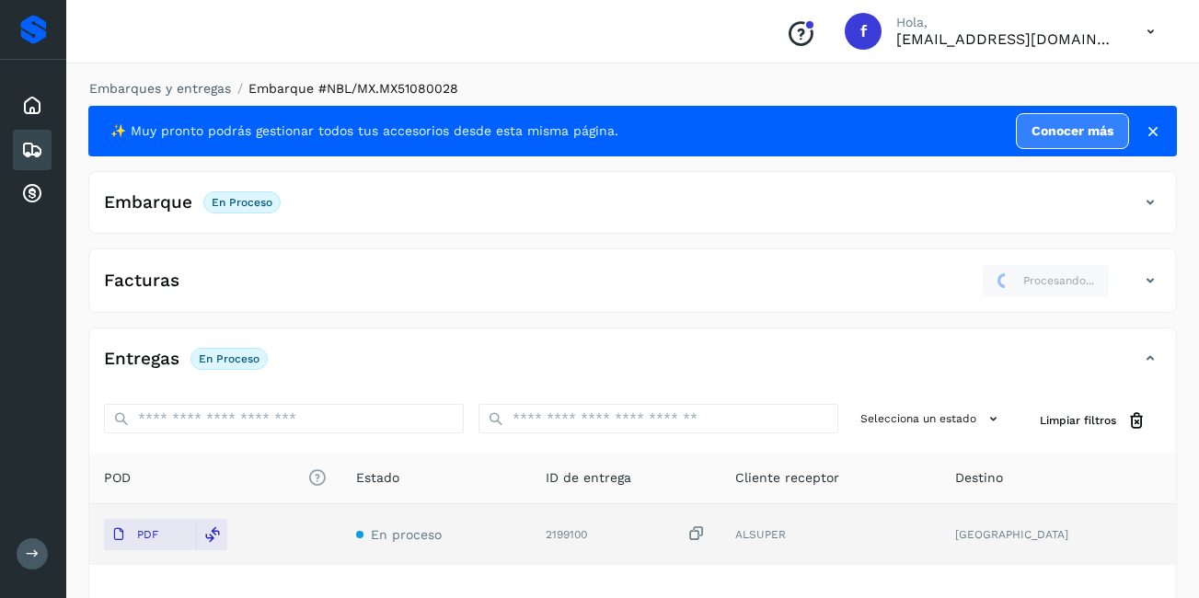
click at [1145, 203] on icon at bounding box center [1150, 202] width 22 height 22
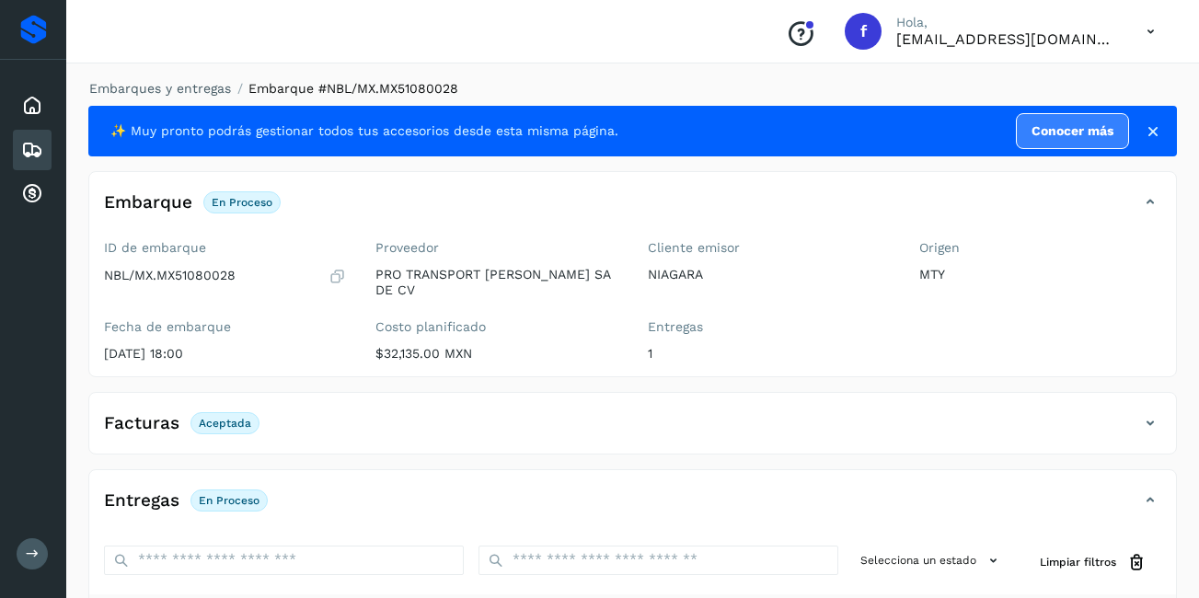
click at [33, 145] on icon at bounding box center [32, 150] width 22 height 22
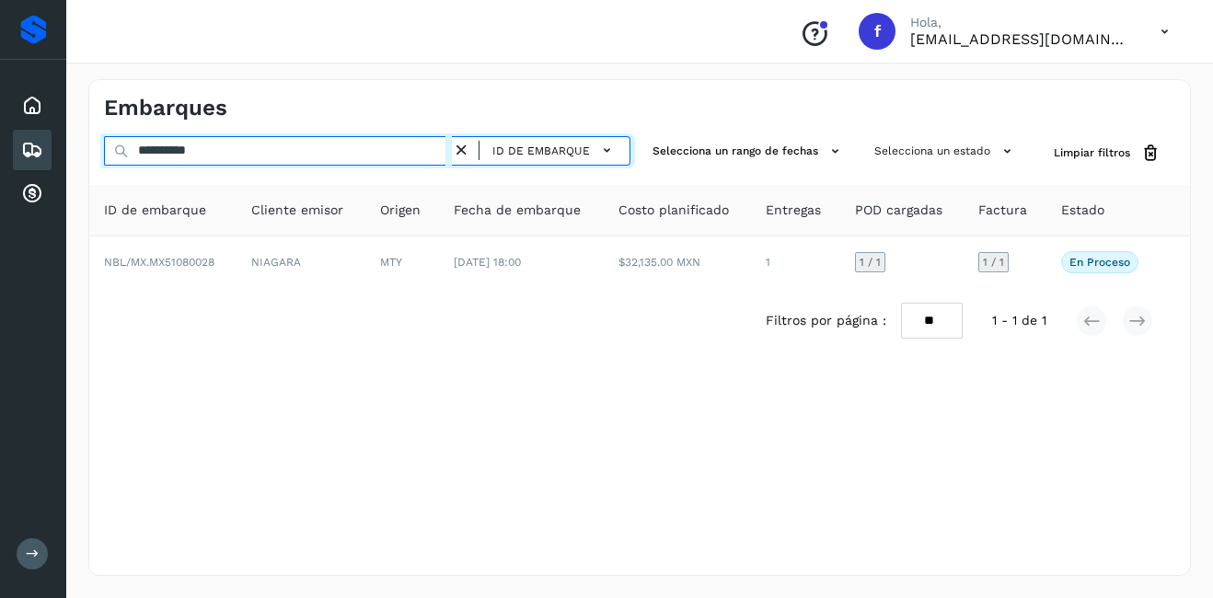
drag, startPoint x: 226, startPoint y: 158, endPoint x: 158, endPoint y: 164, distance: 68.3
click at [158, 164] on input "**********" at bounding box center [278, 150] width 348 height 29
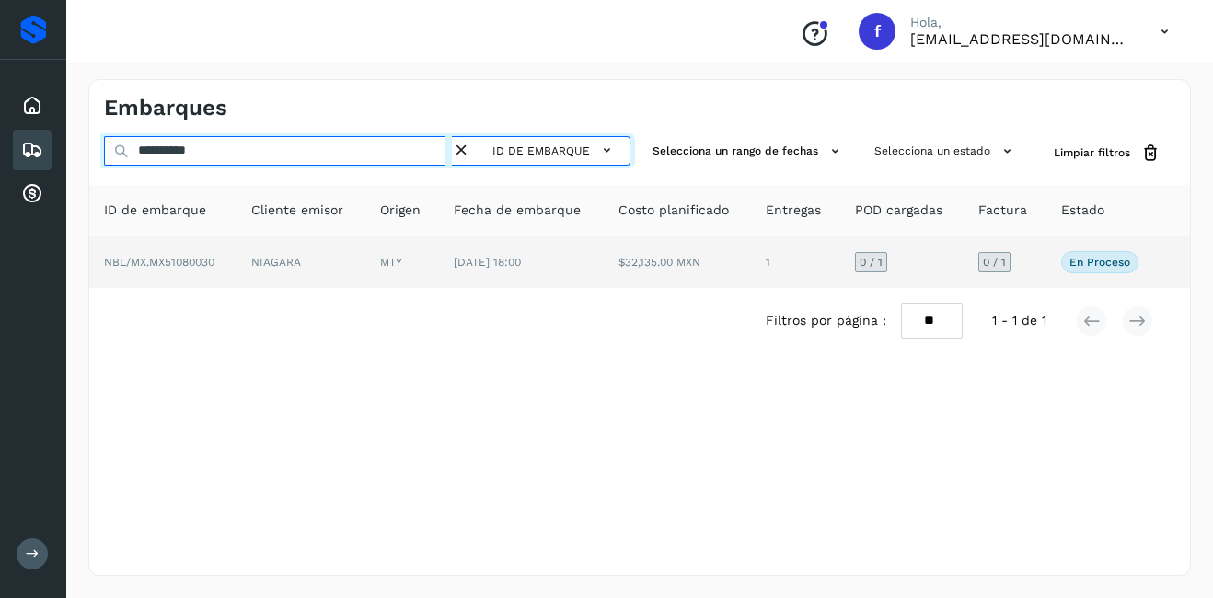
type input "**********"
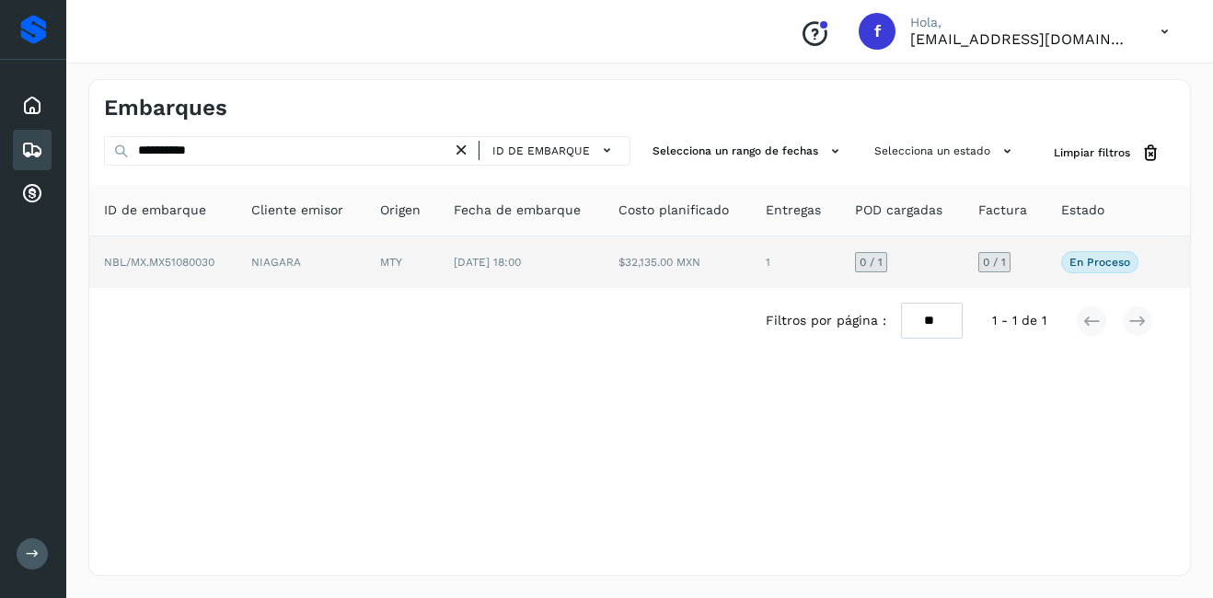
click at [331, 260] on td "NIAGARA" at bounding box center [301, 263] width 128 height 52
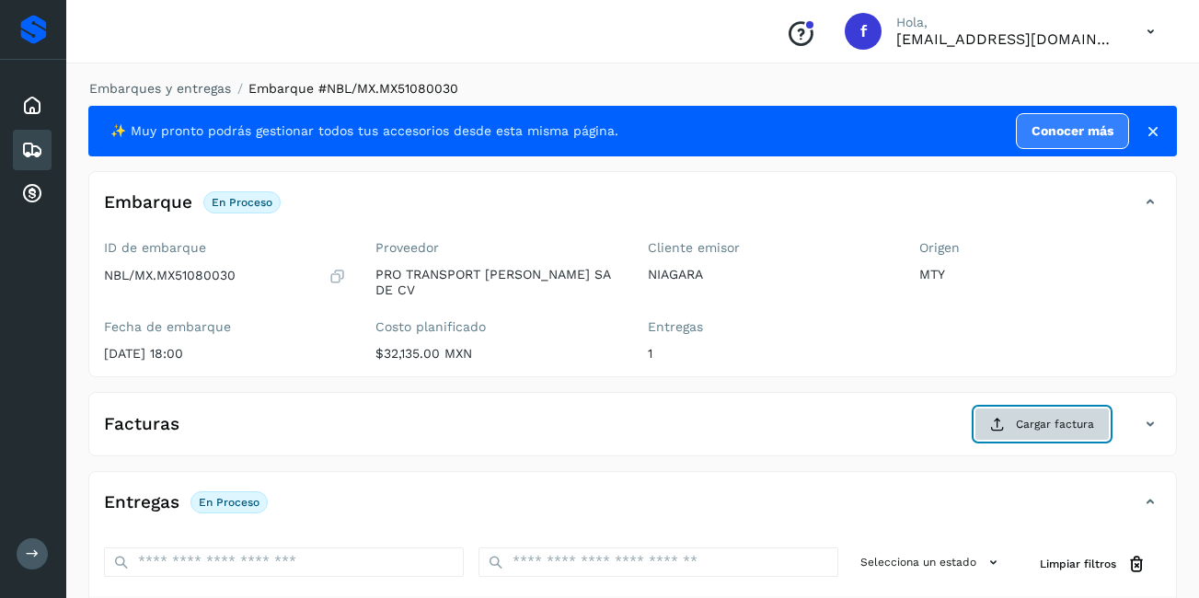
click at [1055, 416] on span "Cargar factura" at bounding box center [1055, 424] width 78 height 17
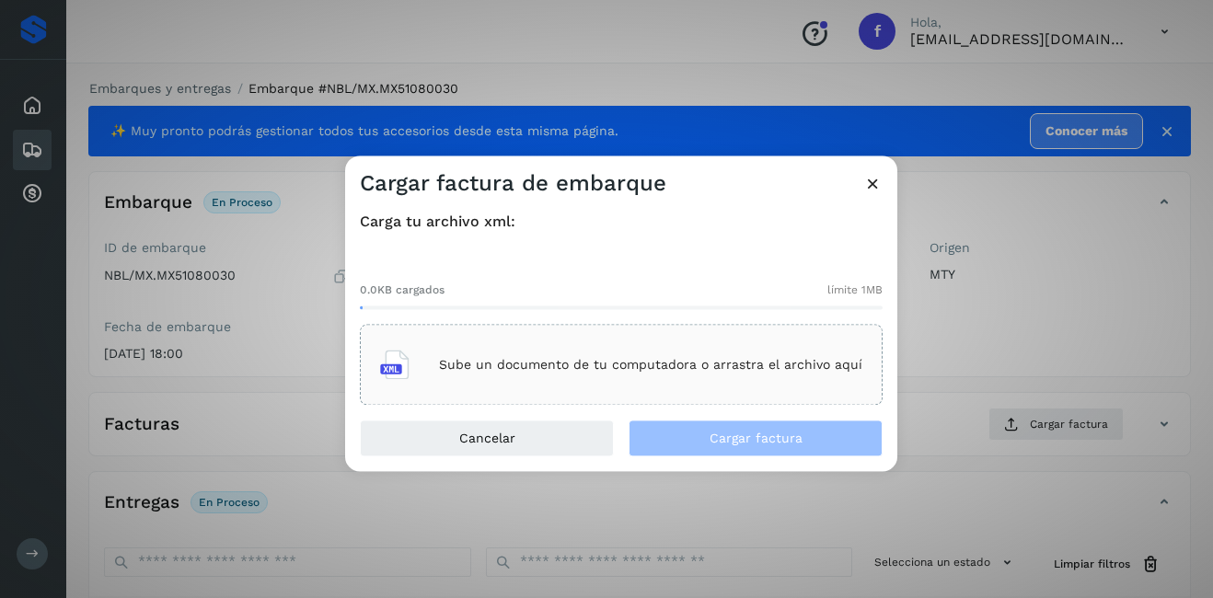
click at [617, 348] on div "Sube un documento de tu computadora o arrastra el archivo aquí" at bounding box center [621, 365] width 482 height 50
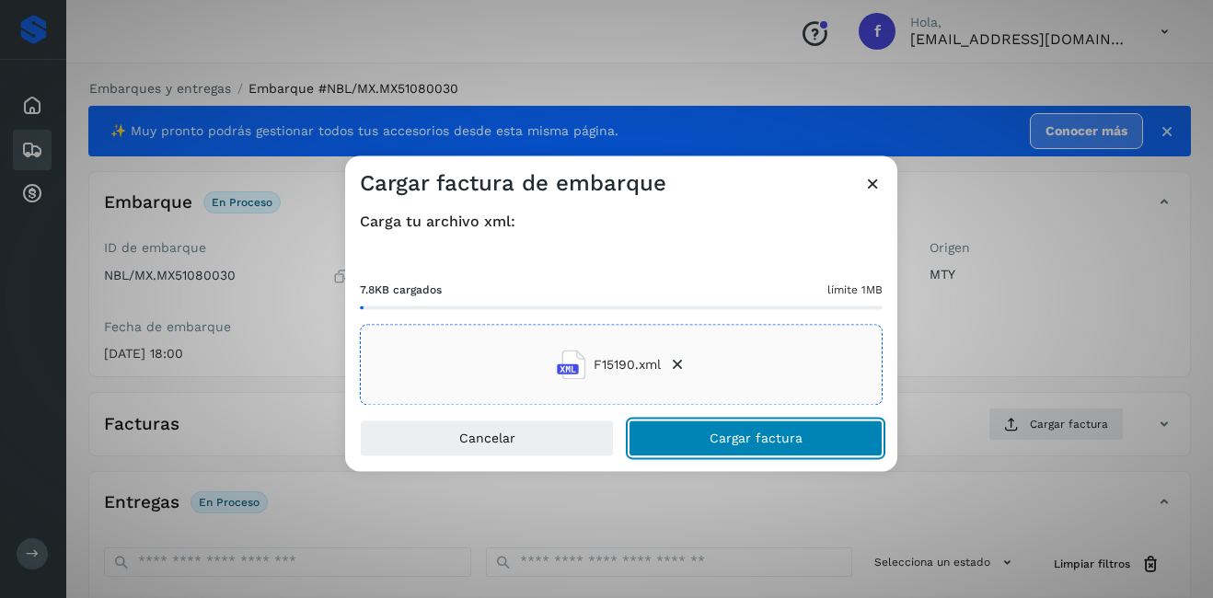
click at [750, 451] on button "Cargar factura" at bounding box center [756, 439] width 254 height 37
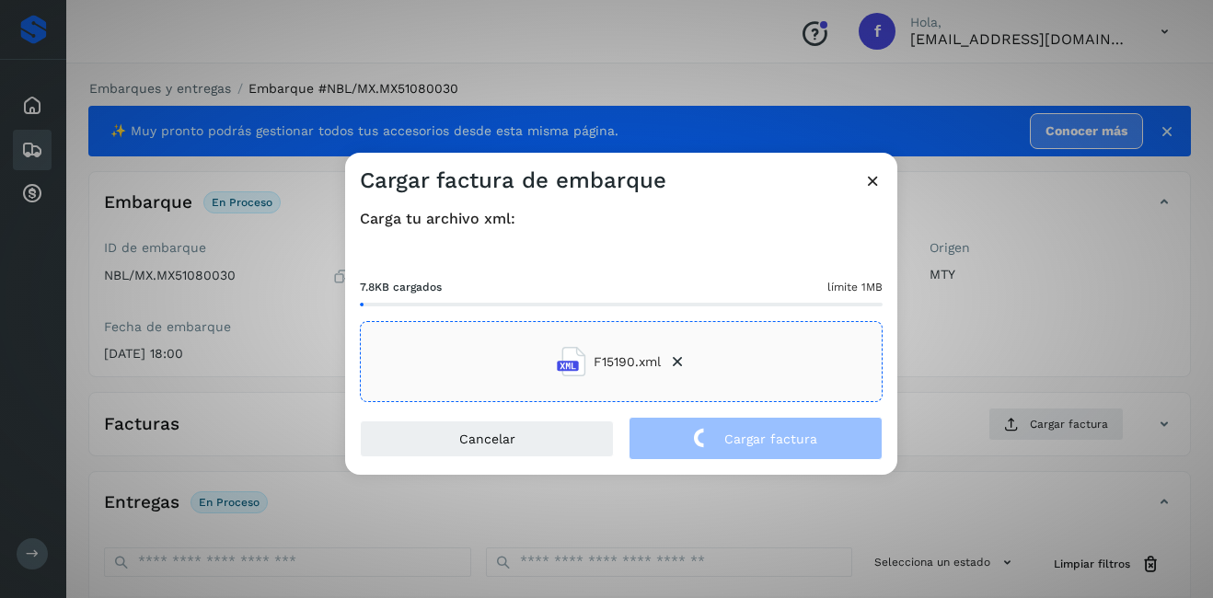
click at [963, 424] on div "Cargar factura de embarque Carga tu archivo xml: 7.8KB cargados límite 1MB F151…" at bounding box center [606, 299] width 1213 height 598
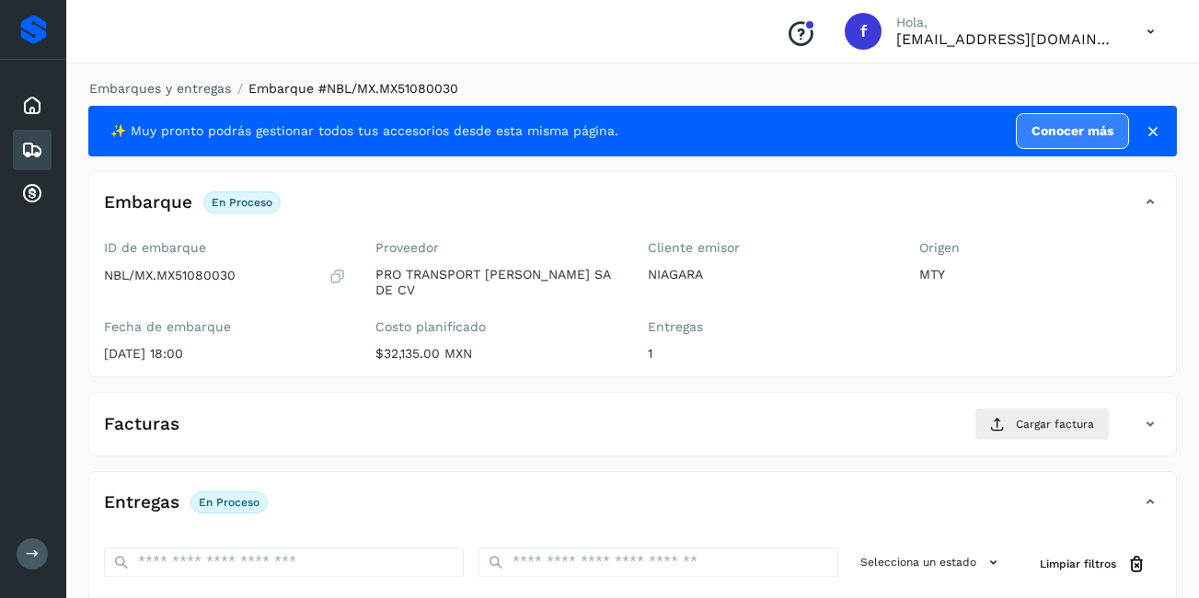
scroll to position [278, 0]
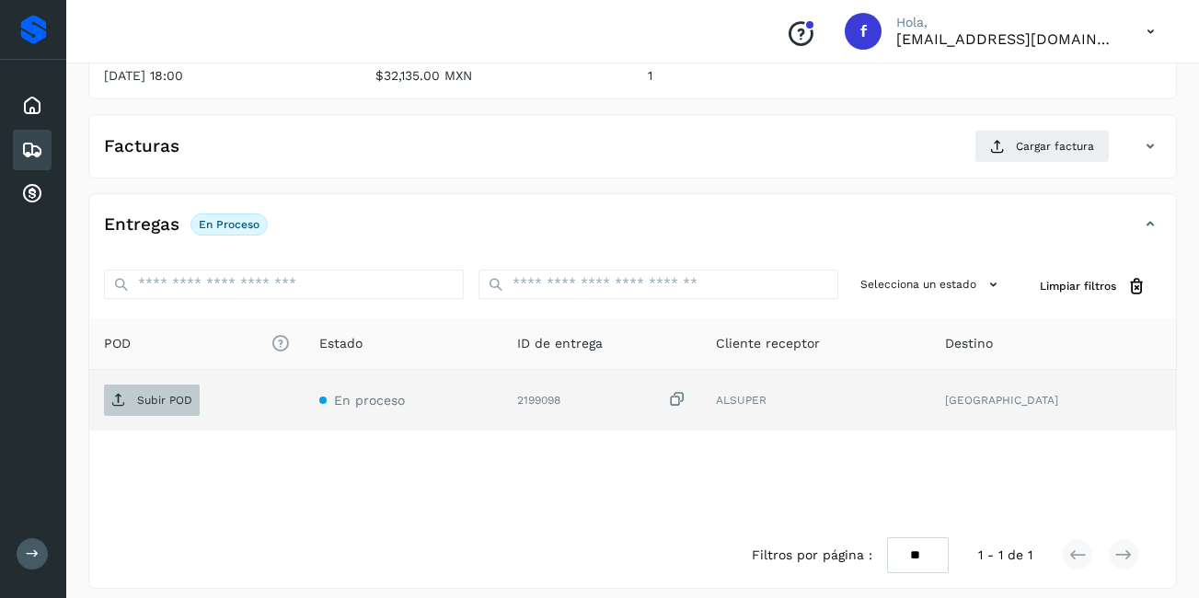
click at [167, 397] on span "Subir POD" at bounding box center [152, 400] width 96 height 29
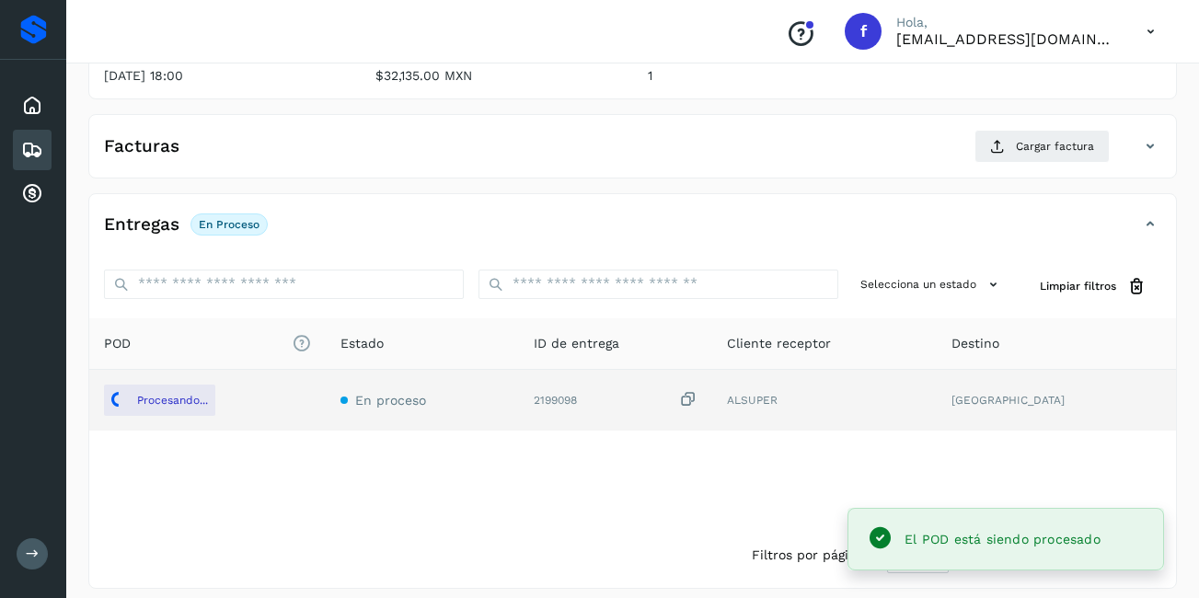
scroll to position [94, 0]
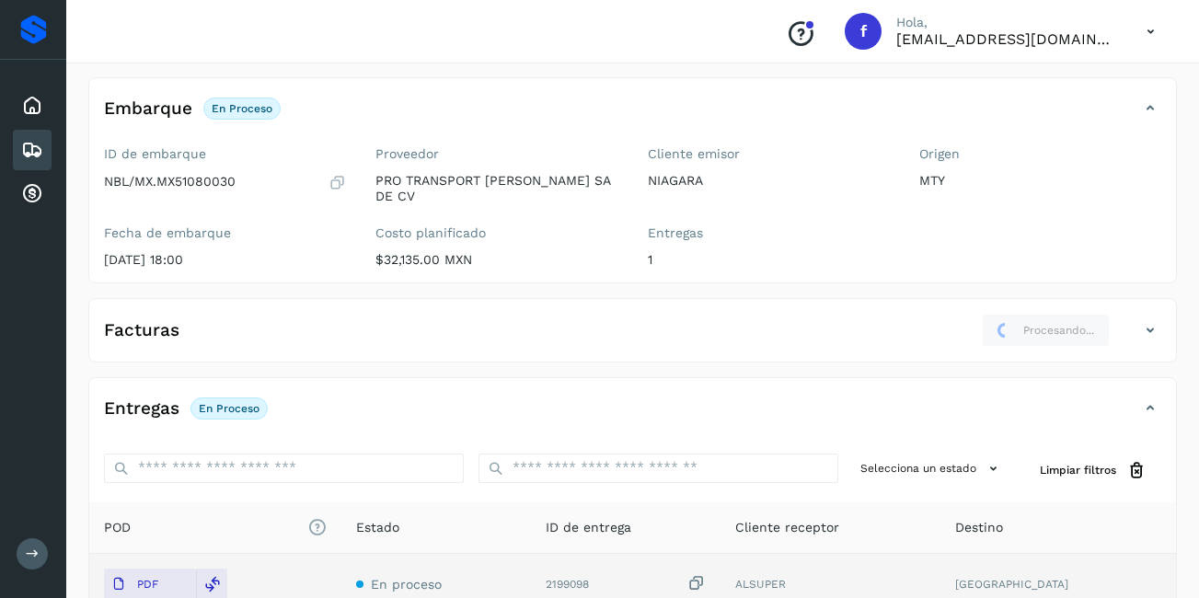
click at [32, 148] on icon at bounding box center [32, 150] width 22 height 22
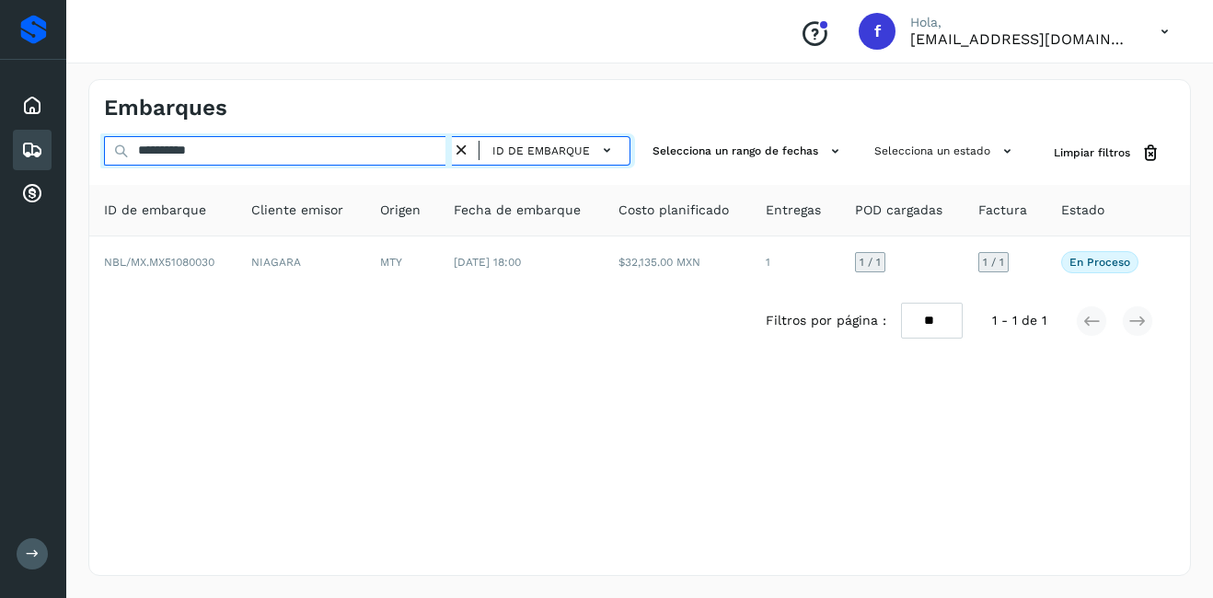
drag, startPoint x: 244, startPoint y: 153, endPoint x: 158, endPoint y: 176, distance: 88.6
click at [158, 176] on div "**********" at bounding box center [639, 244] width 1101 height 217
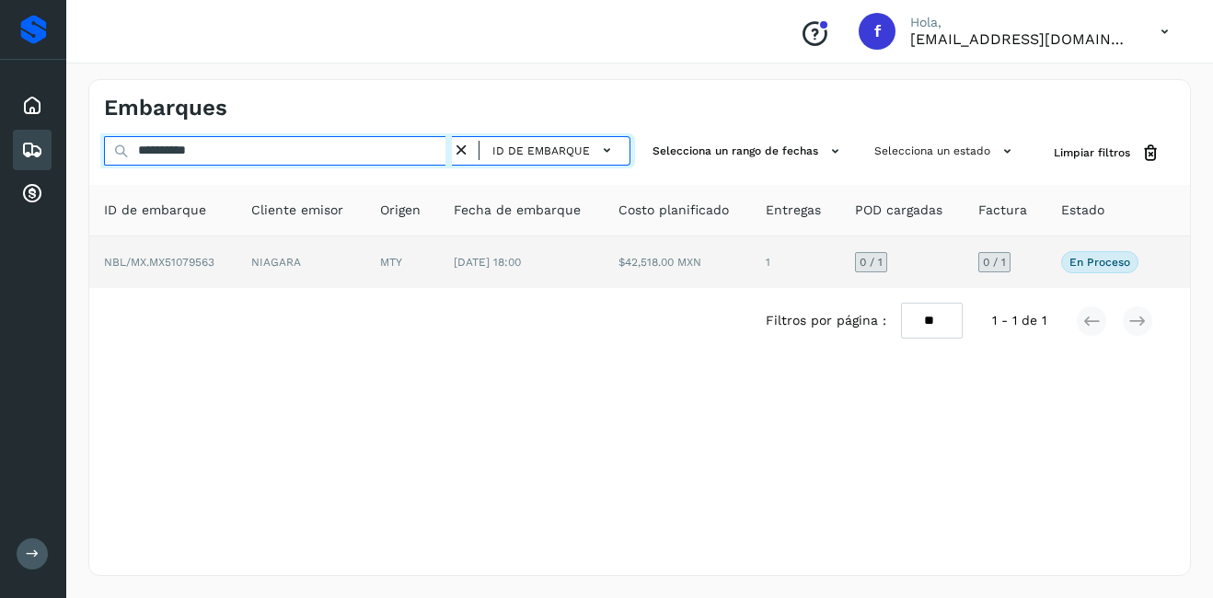
type input "**********"
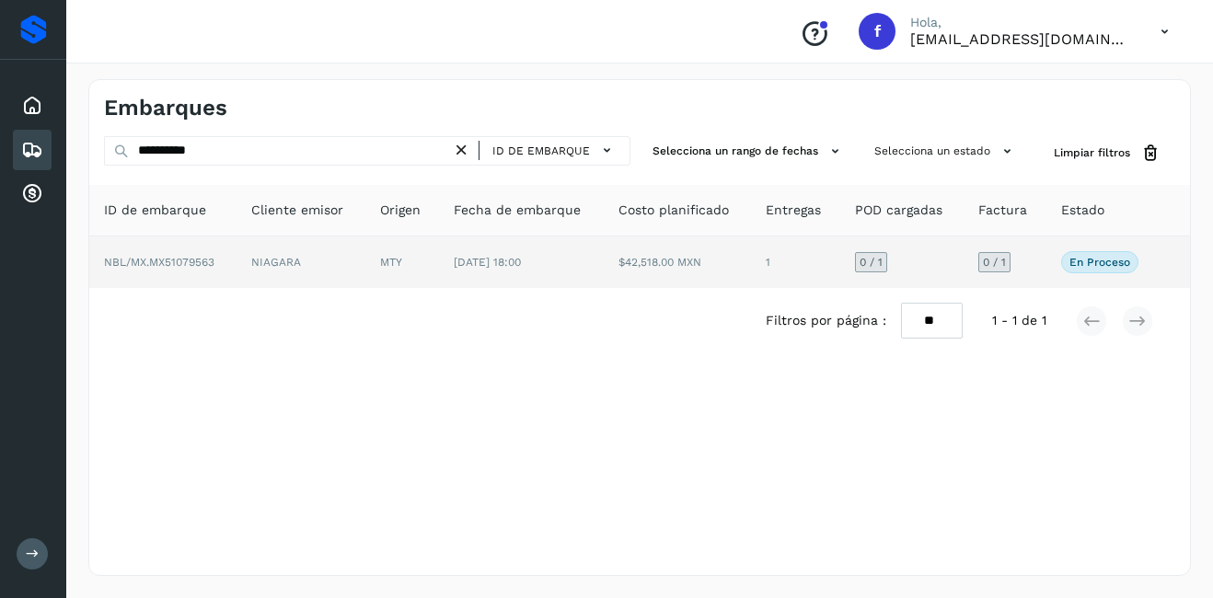
click at [225, 248] on td "NBL/MX.MX51079563" at bounding box center [162, 263] width 147 height 52
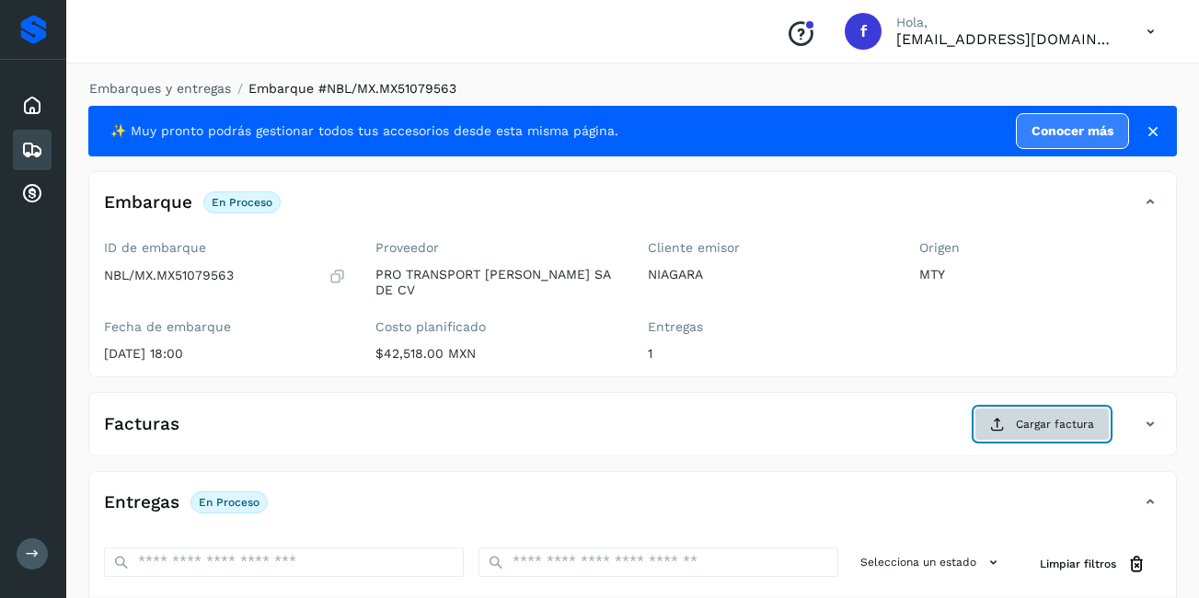
click at [1078, 421] on button "Cargar factura" at bounding box center [1042, 424] width 135 height 33
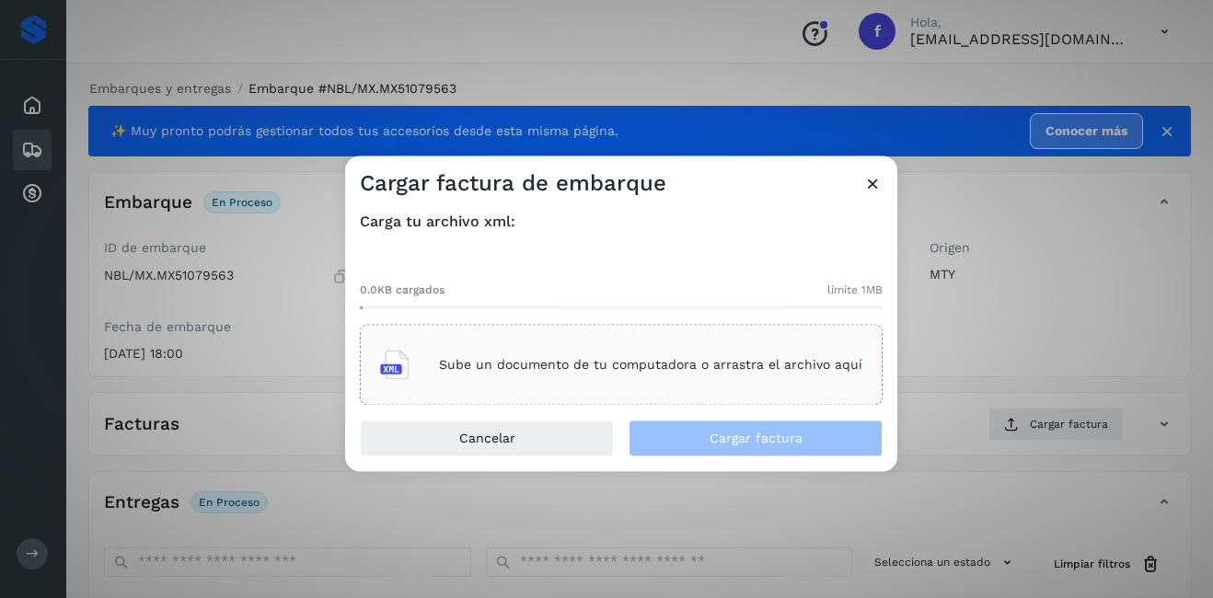
click at [505, 340] on div "Sube un documento de tu computadora o arrastra el archivo aquí" at bounding box center [621, 365] width 482 height 50
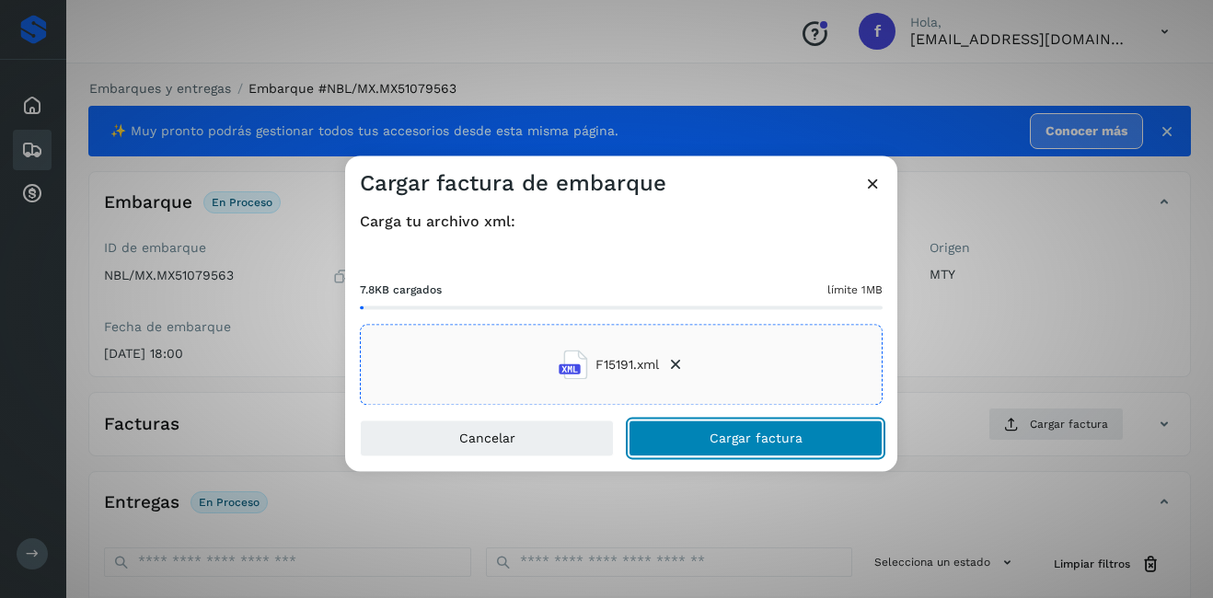
click at [742, 442] on span "Cargar factura" at bounding box center [756, 439] width 93 height 13
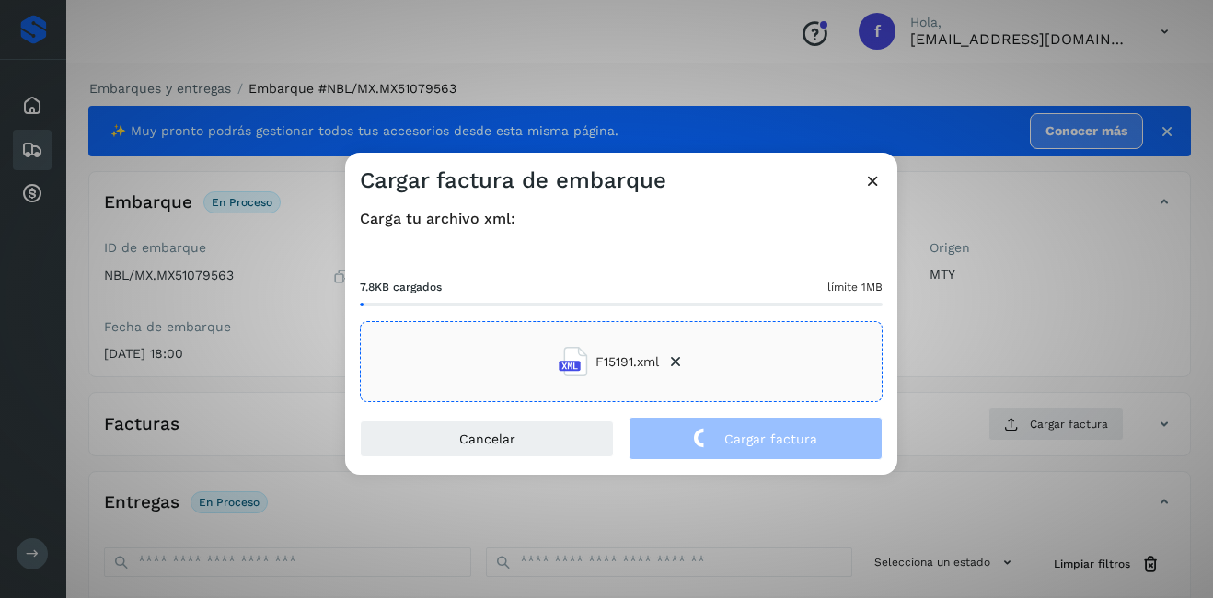
click at [948, 351] on div "Cargar factura de embarque Carga tu archivo xml: 7.8KB cargados límite 1MB F151…" at bounding box center [606, 299] width 1213 height 598
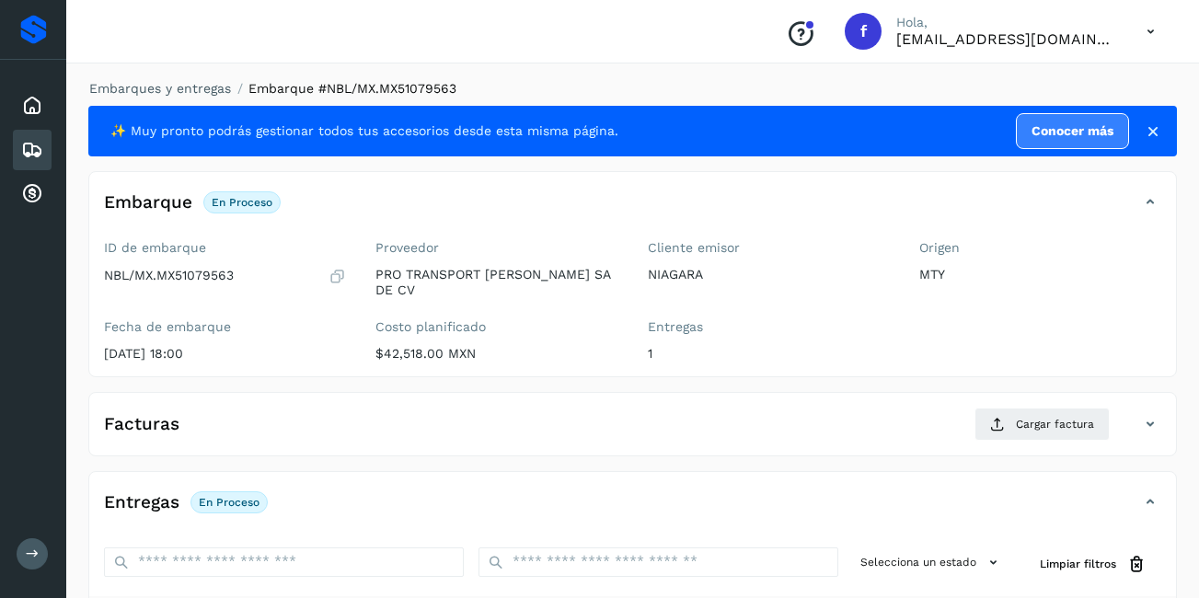
scroll to position [278, 0]
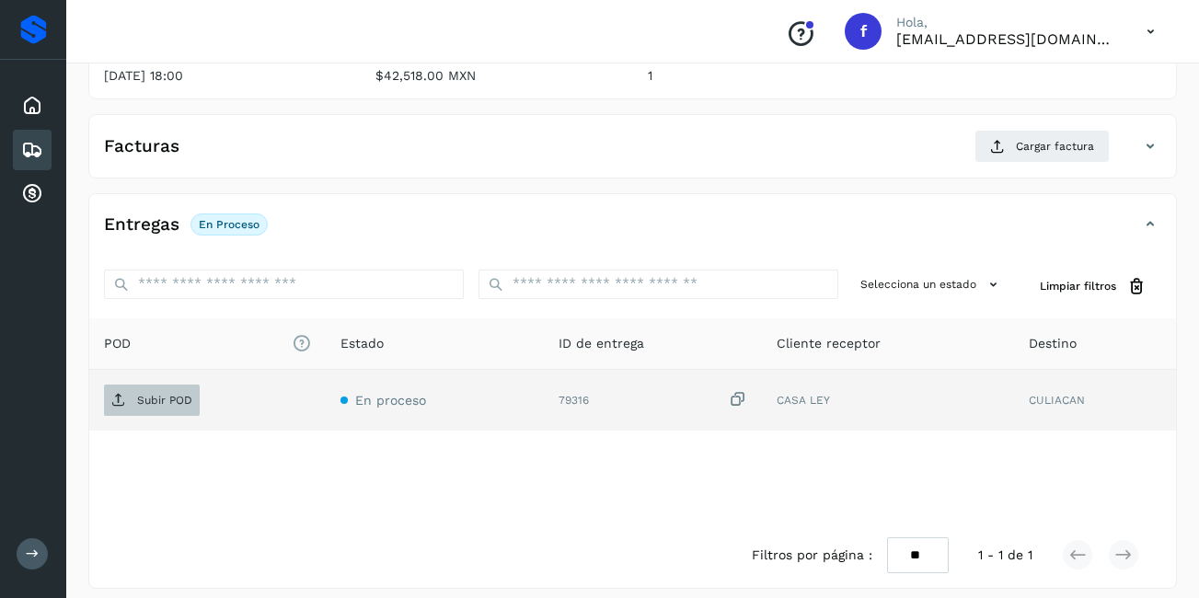
click at [177, 386] on span "Subir POD" at bounding box center [152, 400] width 96 height 29
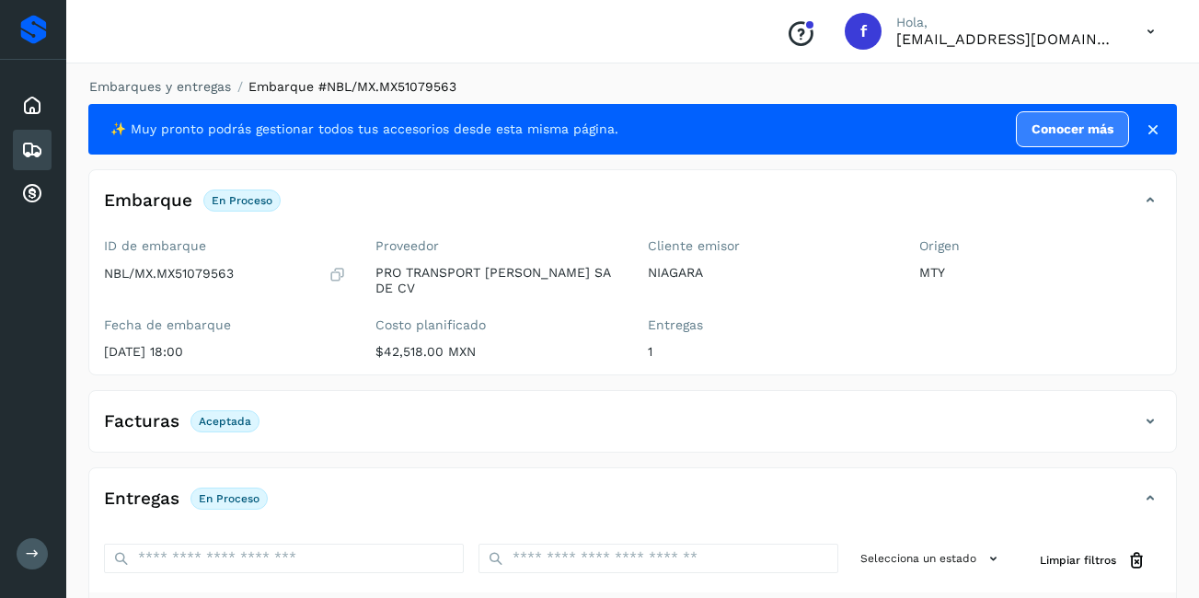
click at [28, 145] on icon at bounding box center [32, 150] width 22 height 22
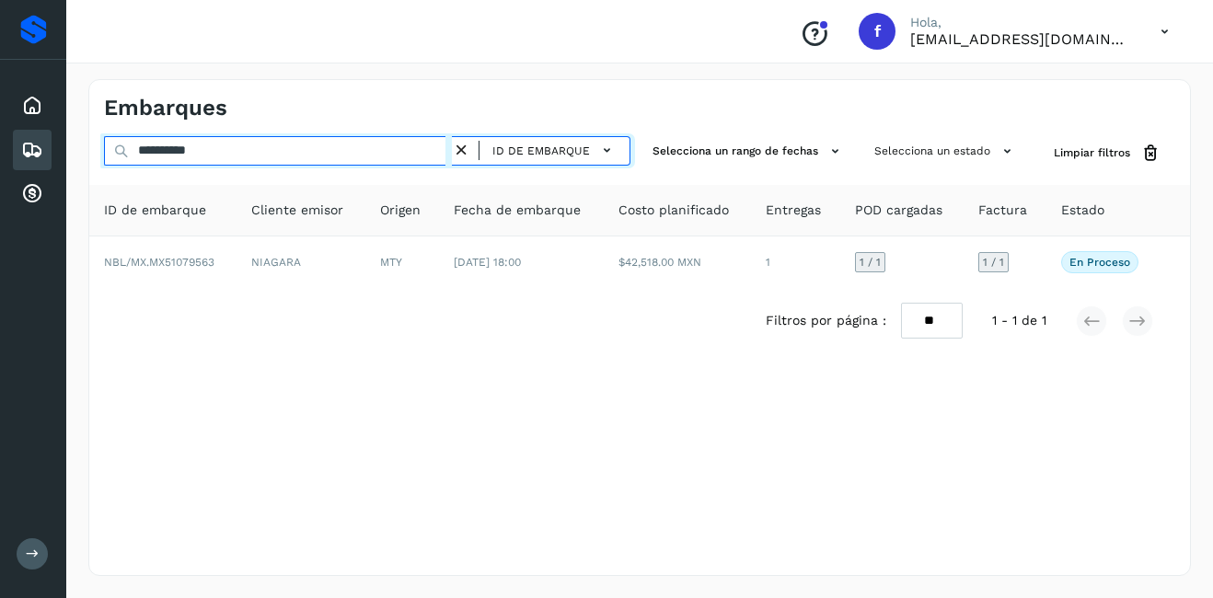
drag, startPoint x: 224, startPoint y: 156, endPoint x: 157, endPoint y: 187, distance: 72.9
click at [157, 187] on div "**********" at bounding box center [639, 244] width 1101 height 217
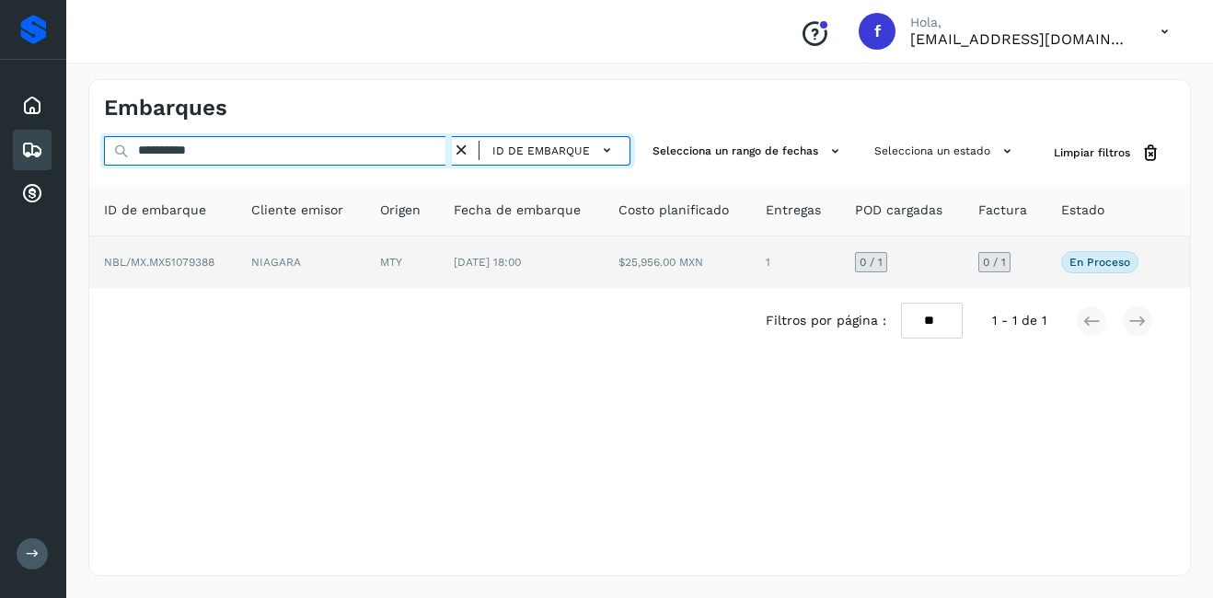
type input "**********"
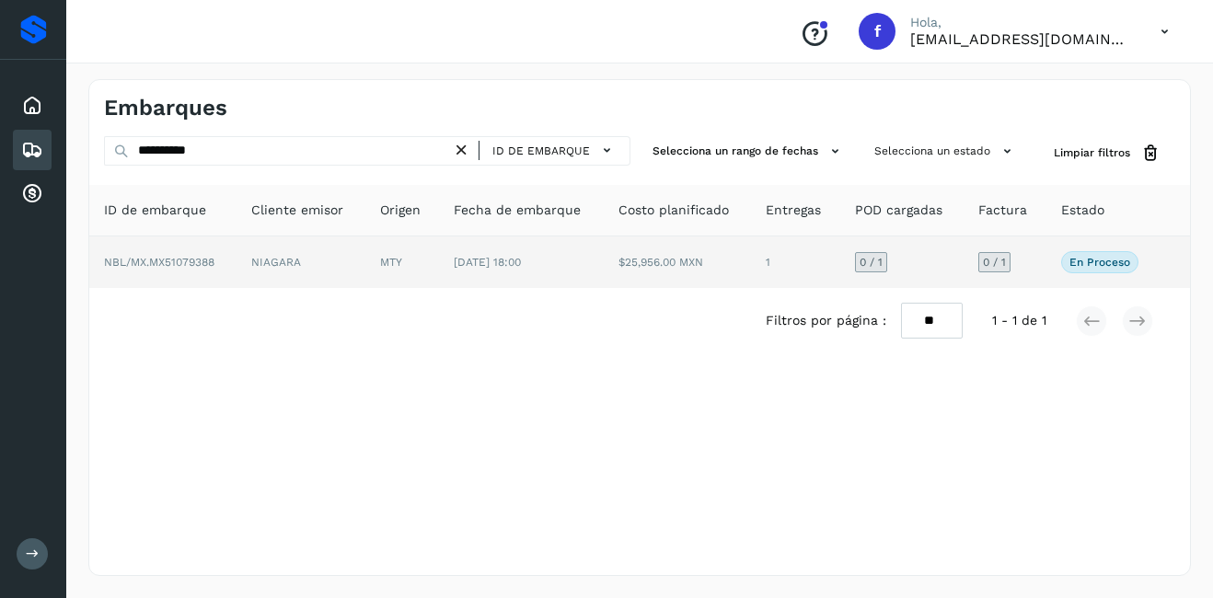
click at [387, 259] on td "MTY" at bounding box center [402, 263] width 74 height 52
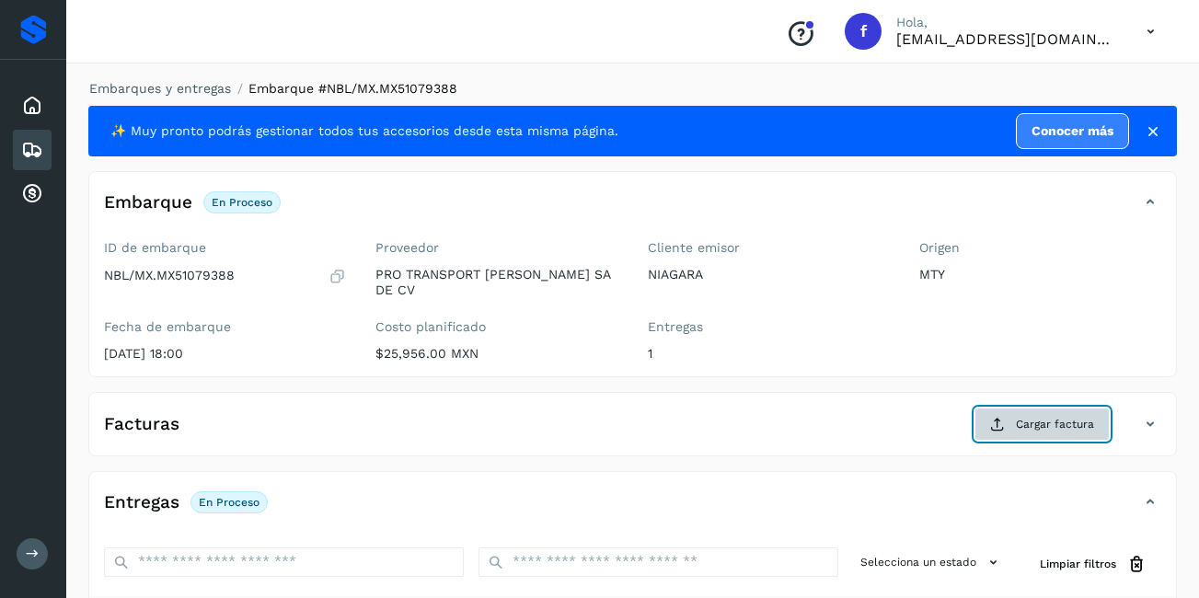
click at [1035, 408] on button "Cargar factura" at bounding box center [1042, 424] width 135 height 33
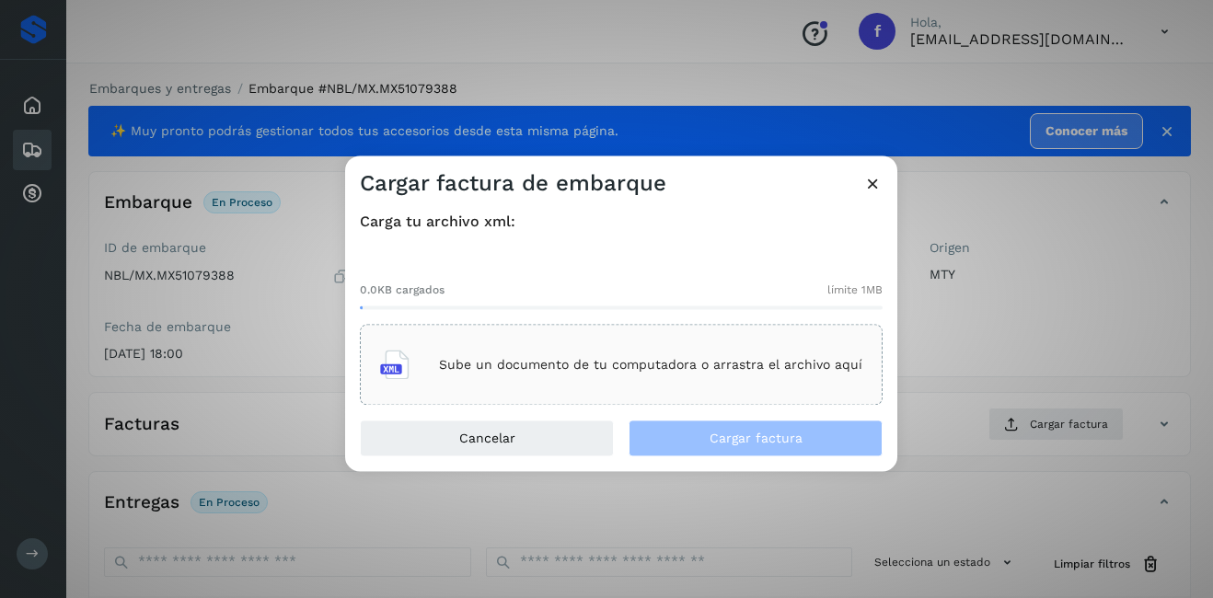
click at [586, 341] on div "Sube un documento de tu computadora o arrastra el archivo aquí" at bounding box center [621, 365] width 482 height 50
click at [873, 189] on icon at bounding box center [872, 183] width 19 height 19
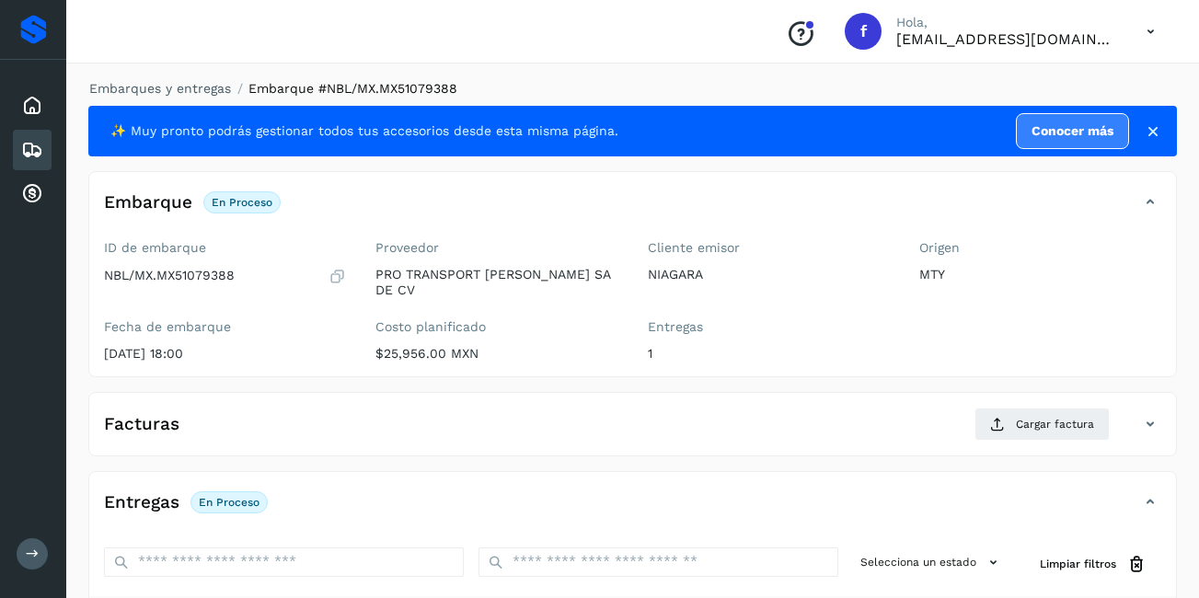
click at [854, 303] on div "Cliente emisor NIAGARA Entregas 1" at bounding box center [768, 305] width 271 height 144
click at [26, 103] on icon at bounding box center [32, 106] width 22 height 22
